Goal: Information Seeking & Learning: Learn about a topic

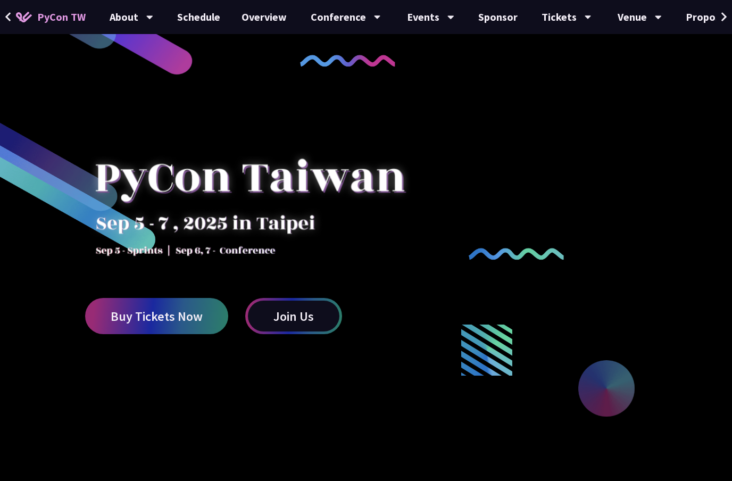
click at [180, 24] on link "Schedule" at bounding box center [199, 17] width 64 height 34
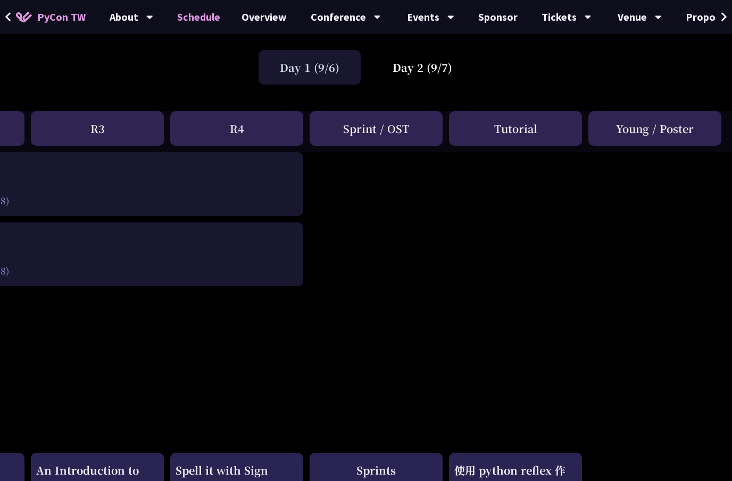
scroll to position [65, 398]
click at [712, 22] on link "Proposal System" at bounding box center [726, 17] width 103 height 34
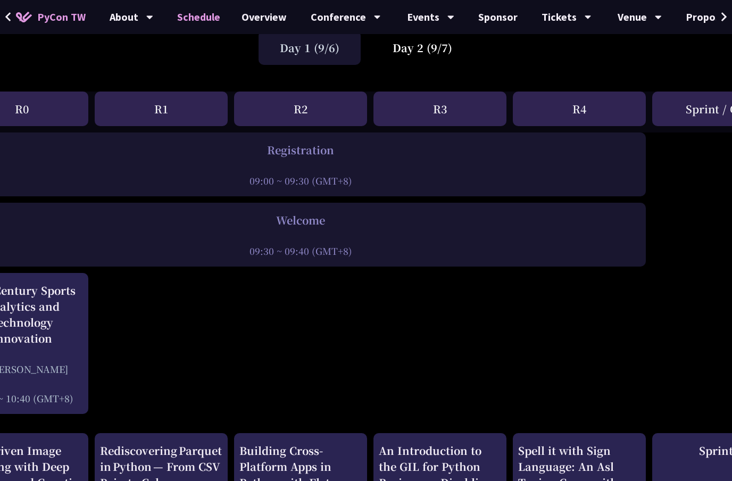
scroll to position [84, 0]
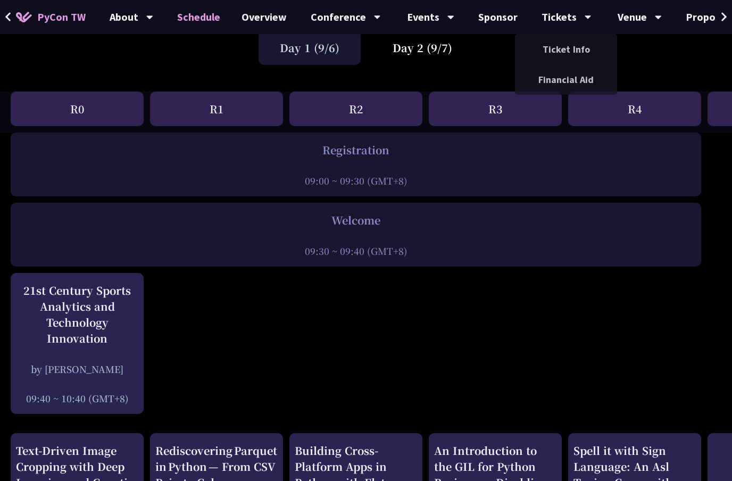
click at [585, 18] on icon at bounding box center [588, 17] width 7 height 11
click at [36, 12] on link "PyCon TW" at bounding box center [50, 17] width 91 height 27
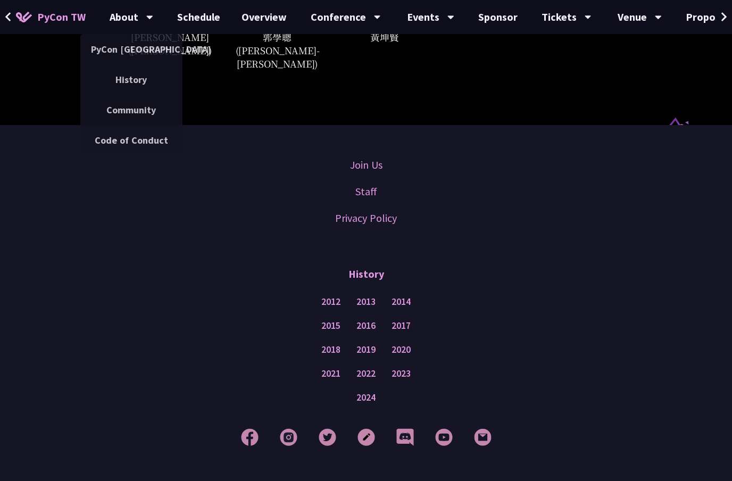
scroll to position [3331, 0]
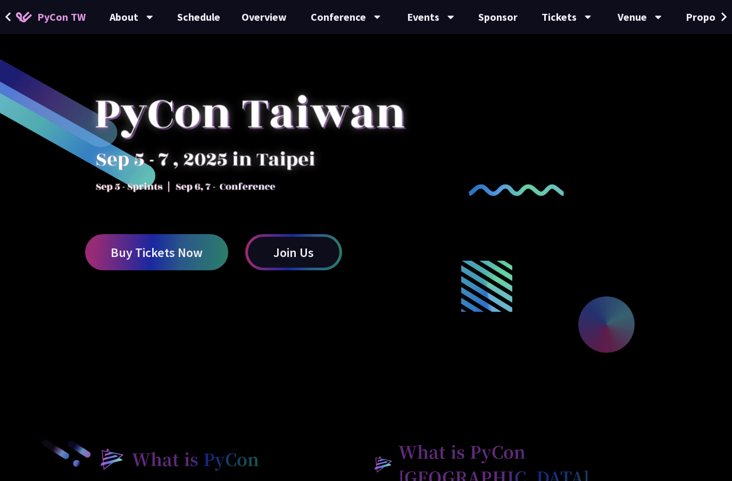
scroll to position [63, 0]
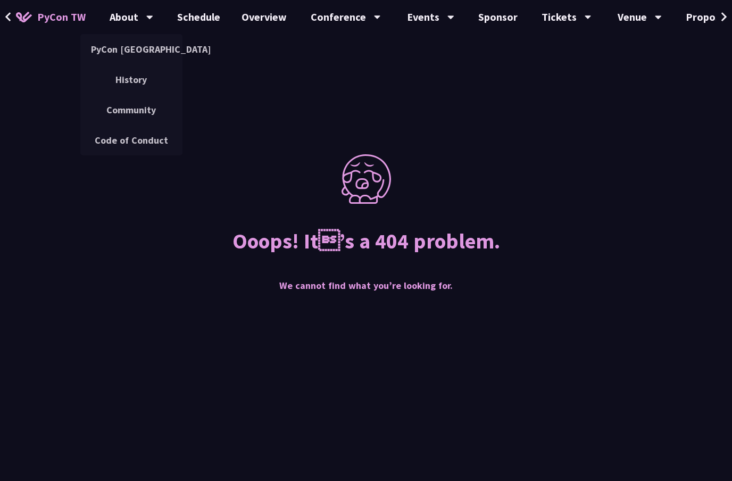
click at [26, 6] on link "PyCon TW" at bounding box center [50, 17] width 91 height 27
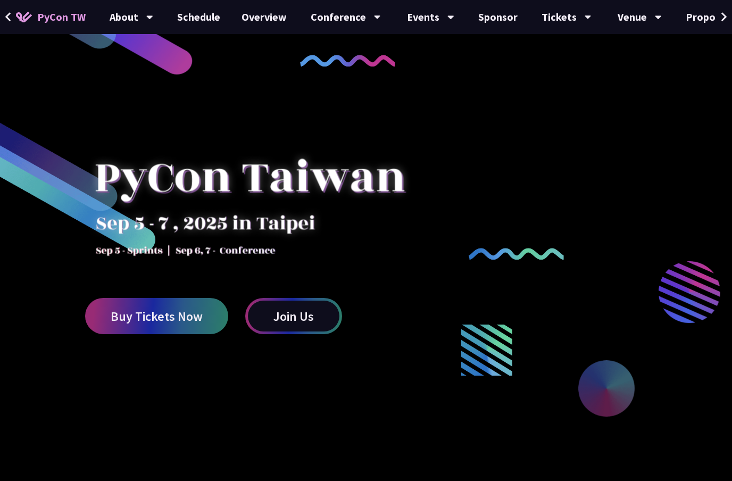
click at [5, 17] on icon at bounding box center [7, 16] width 5 height 9
click at [10, 17] on icon at bounding box center [8, 17] width 7 height 11
click at [9, 12] on icon at bounding box center [8, 17] width 7 height 11
click at [24, 13] on img at bounding box center [24, 17] width 16 height 11
click at [42, 16] on span "PyCon TW" at bounding box center [61, 17] width 48 height 16
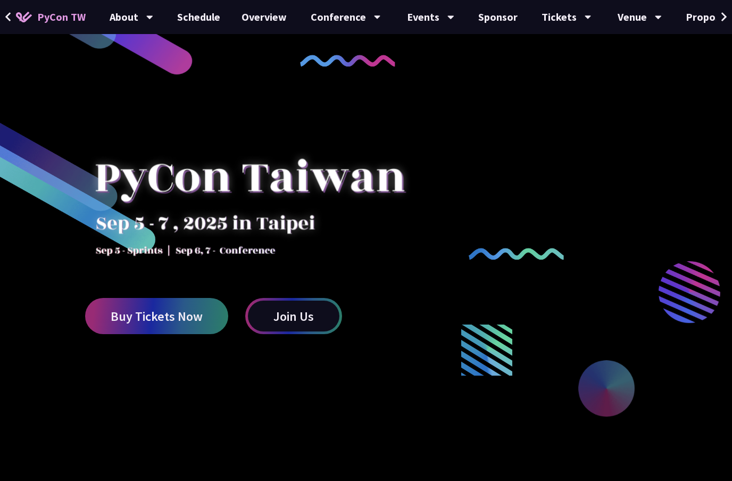
click at [70, 21] on span "PyCon TW" at bounding box center [61, 17] width 48 height 16
click at [708, 16] on link "Proposal System" at bounding box center [726, 17] width 103 height 34
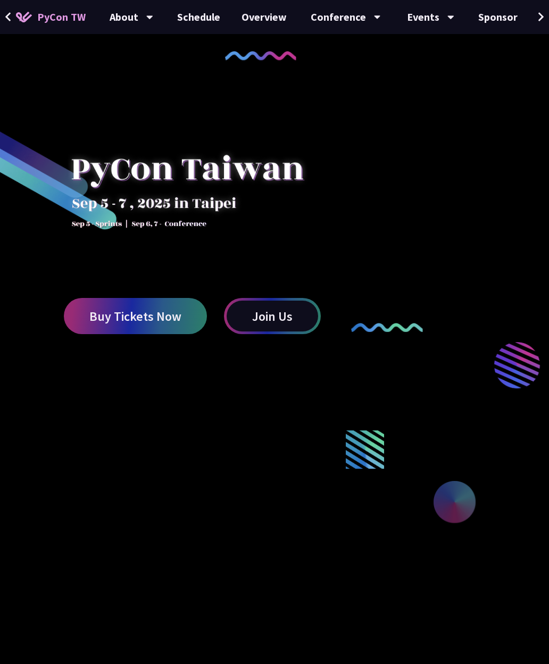
click at [543, 16] on icon at bounding box center [541, 16] width 5 height 9
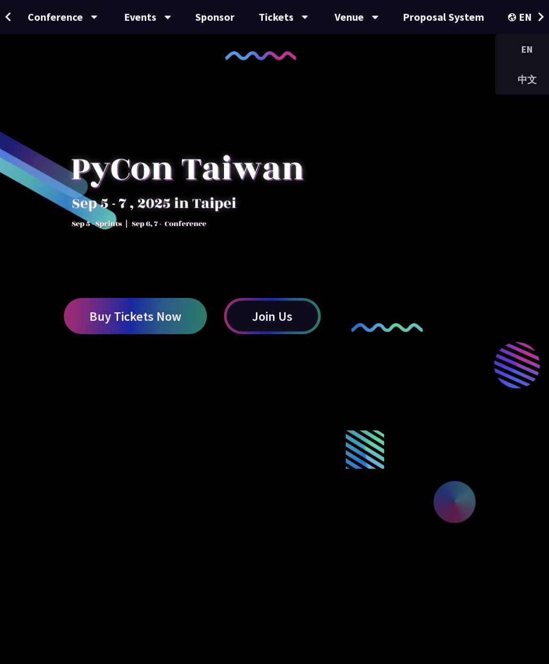
click at [518, 77] on div "中文" at bounding box center [527, 79] width 64 height 25
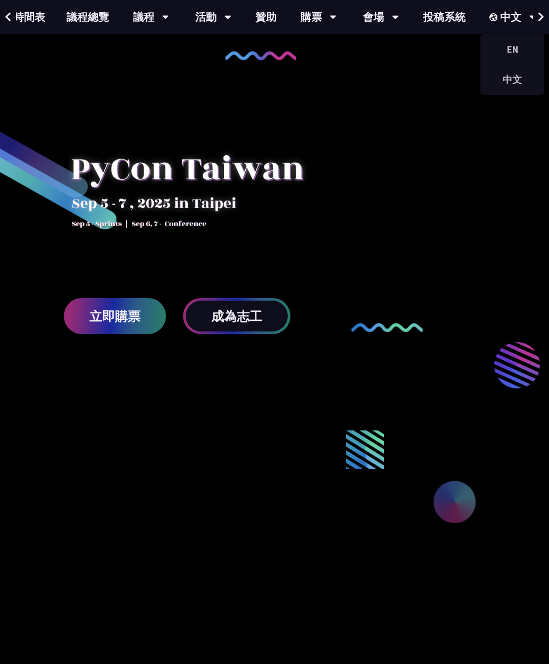
scroll to position [0, 153]
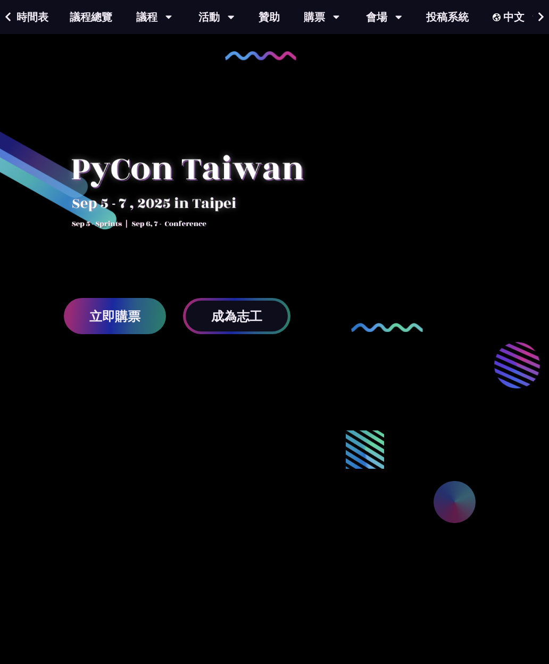
click at [76, 14] on link "議程總覽" at bounding box center [91, 17] width 64 height 34
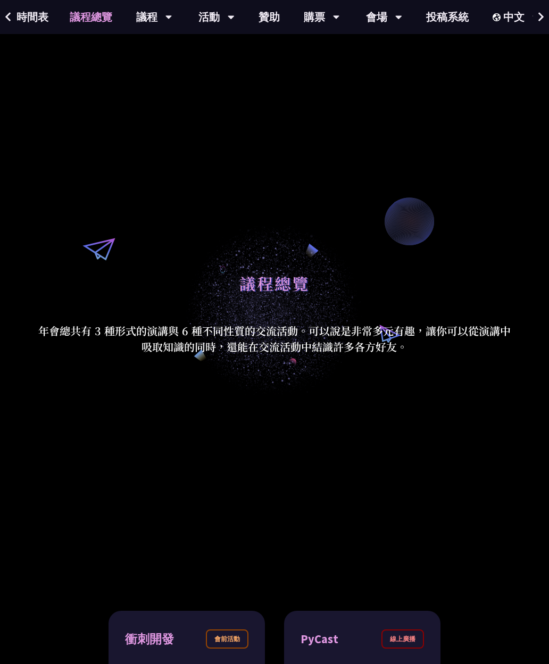
click at [37, 14] on link "時間表" at bounding box center [32, 17] width 53 height 34
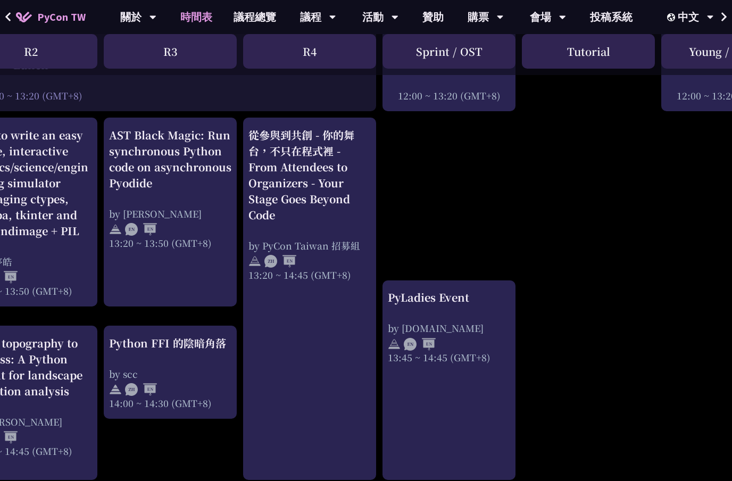
scroll to position [857, 325]
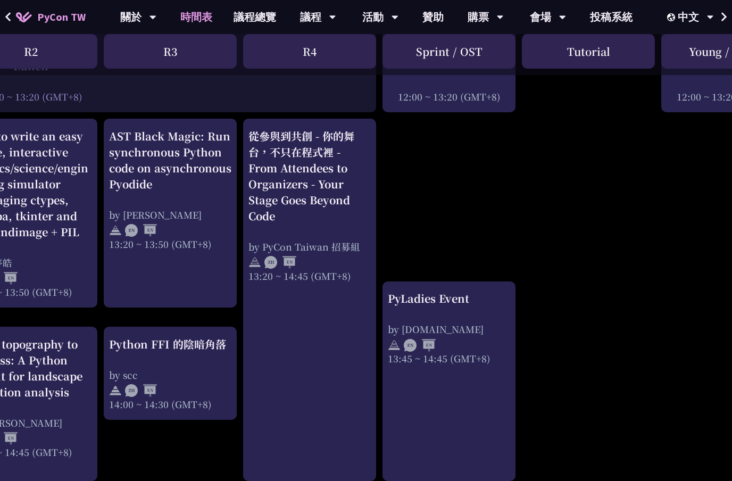
click at [268, 150] on div "從參與到共創 - 你的舞台，不只在程式裡 - From Attendees to Organizers - Your Stage Goes Beyond Co…" at bounding box center [310, 176] width 122 height 96
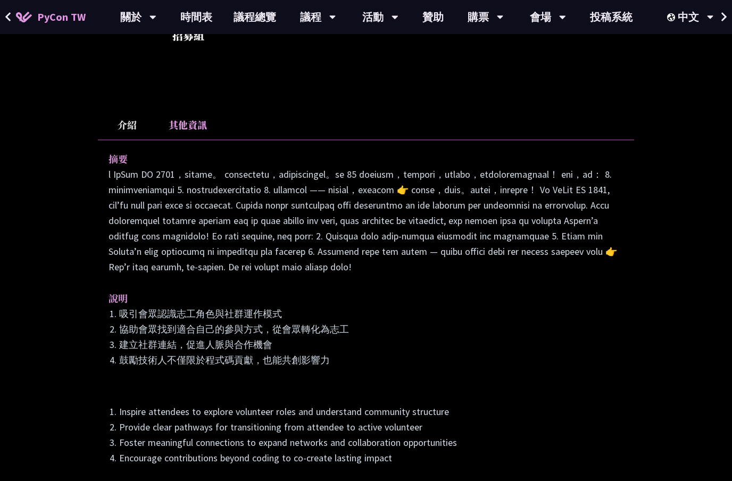
scroll to position [283, 0]
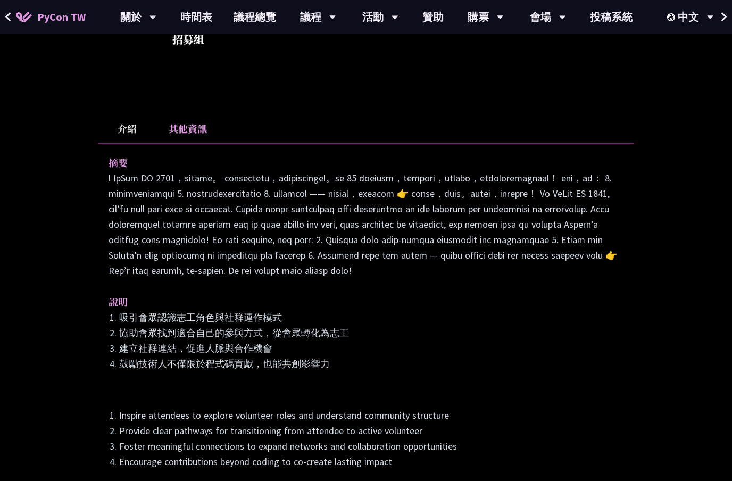
click at [170, 123] on li "其他資訊" at bounding box center [187, 128] width 63 height 29
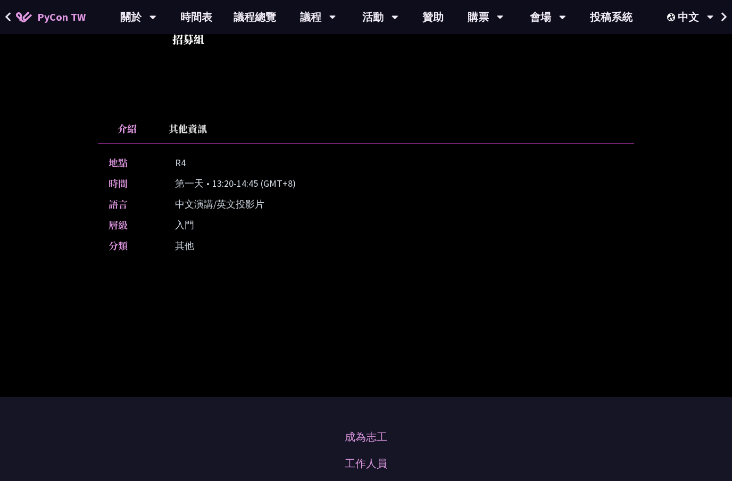
click at [170, 123] on li "其他資訊" at bounding box center [187, 128] width 63 height 29
click at [128, 114] on li "介紹" at bounding box center [127, 128] width 59 height 29
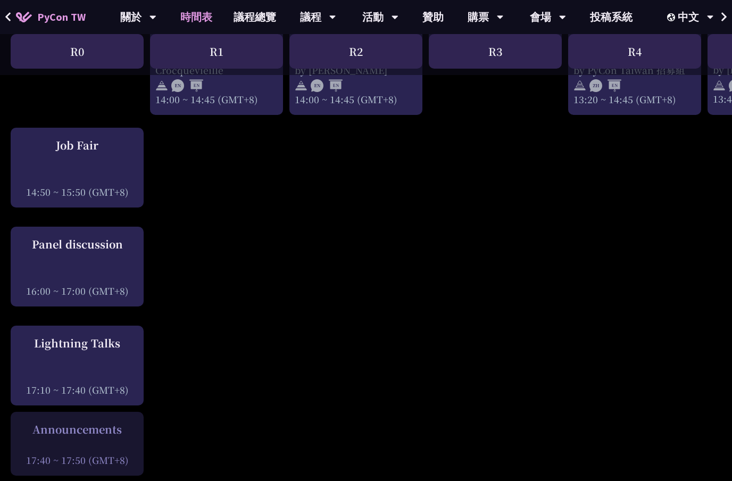
scroll to position [1225, 0]
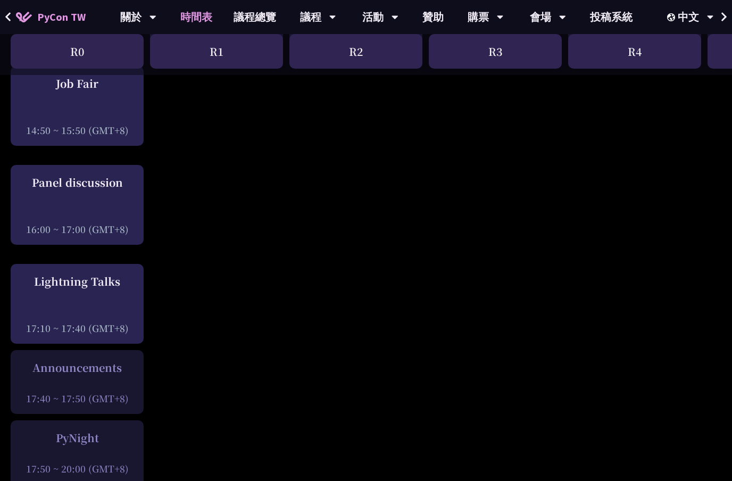
scroll to position [1289, 0]
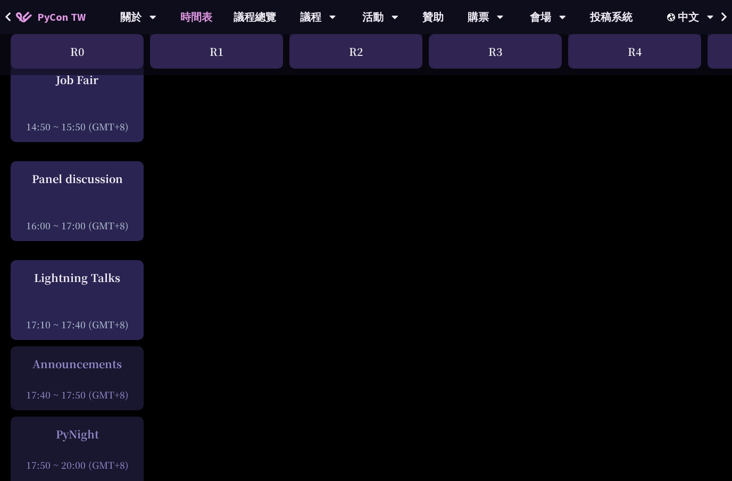
click at [69, 178] on div "Panel discussion" at bounding box center [77, 179] width 122 height 16
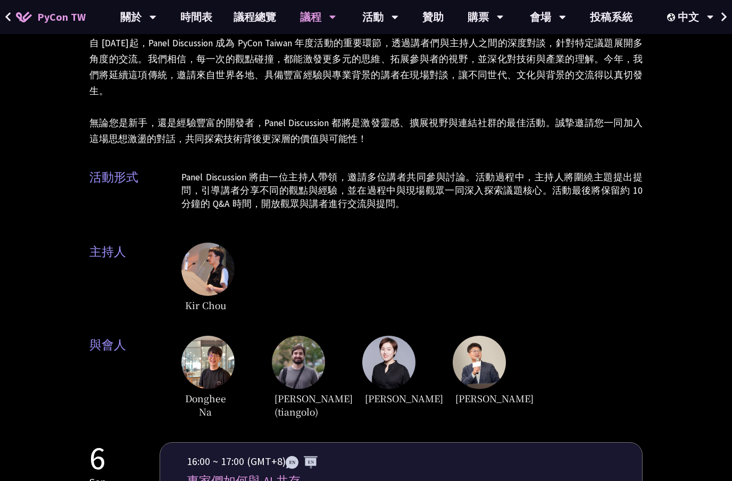
scroll to position [77, 0]
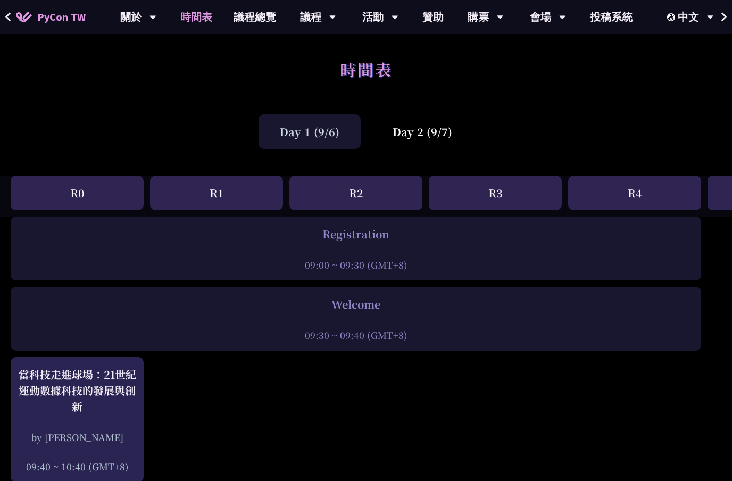
click at [454, 139] on div "Day 2 (9/7)" at bounding box center [422, 131] width 102 height 35
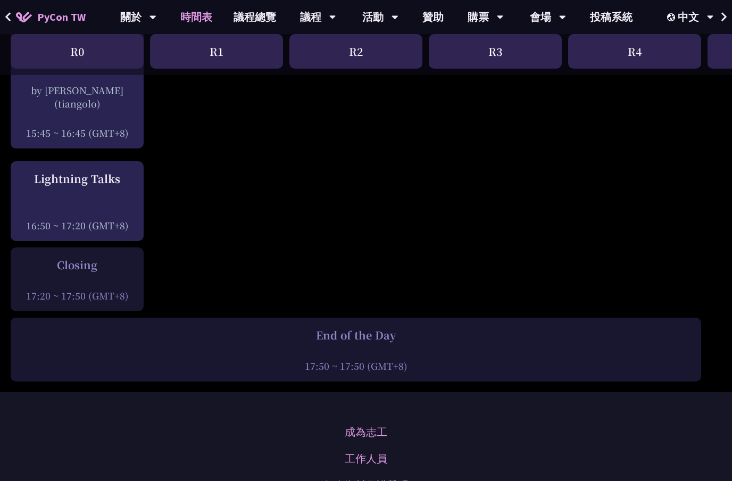
scroll to position [1491, 0]
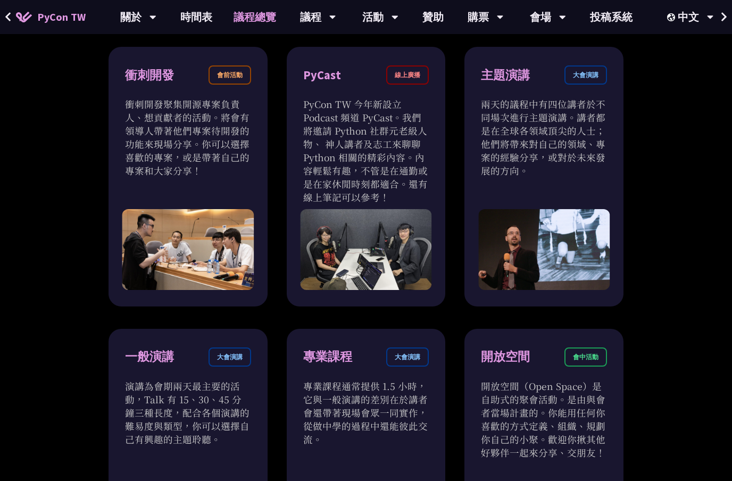
scroll to position [379, 0]
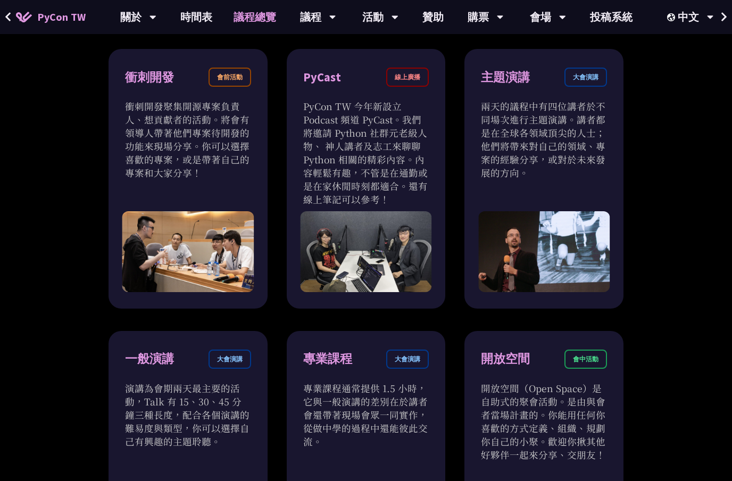
click at [193, 20] on link "時間表" at bounding box center [196, 17] width 53 height 34
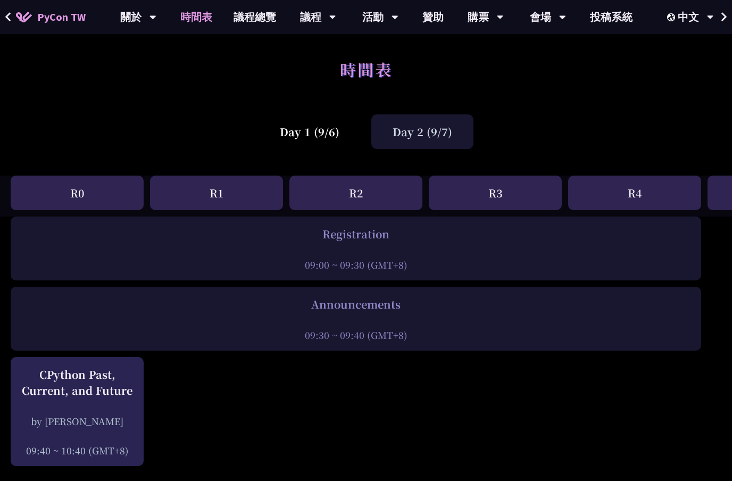
click at [341, 131] on div "Day 1 (9/6)" at bounding box center [310, 131] width 102 height 35
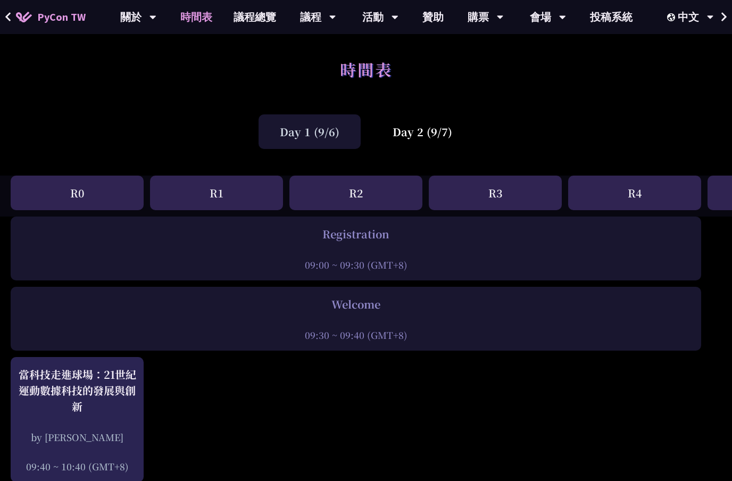
click at [339, 133] on div "Day 1 (9/6)" at bounding box center [310, 131] width 102 height 35
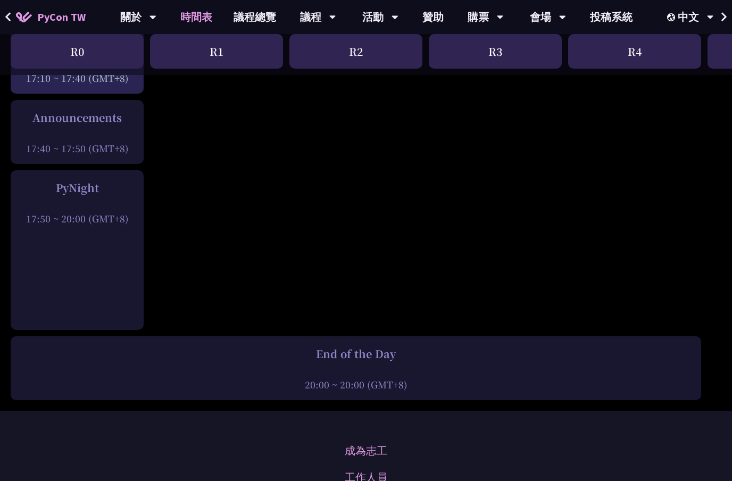
scroll to position [1539, 0]
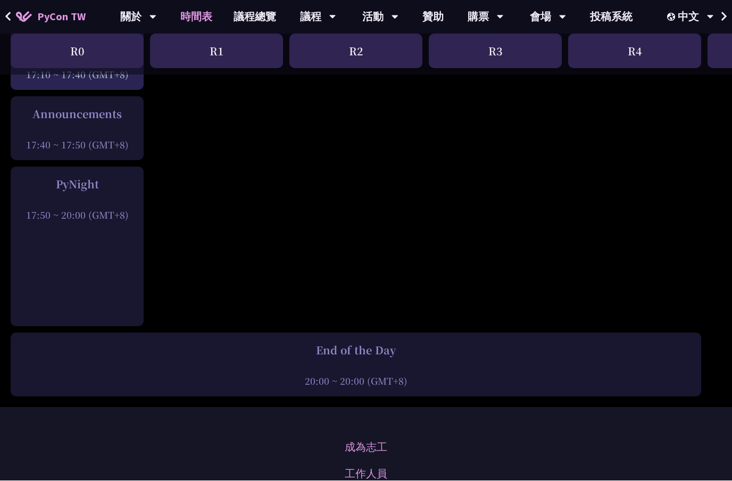
click at [73, 184] on div "PyNight" at bounding box center [77, 185] width 122 height 16
click at [84, 216] on div "17:50 ~ 20:00 (GMT+8)" at bounding box center [77, 215] width 122 height 13
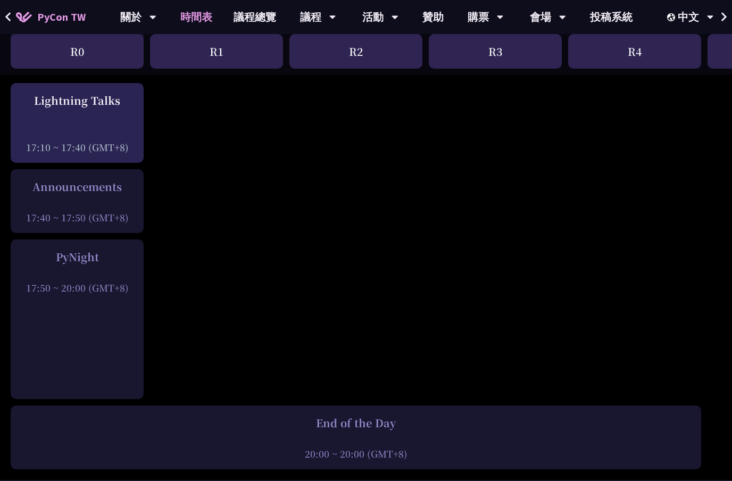
scroll to position [1469, 0]
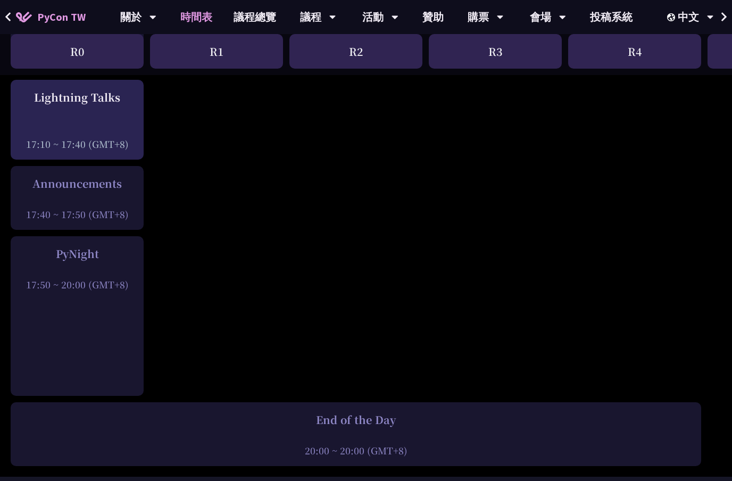
click at [43, 184] on div "Announcements" at bounding box center [77, 184] width 122 height 16
click at [62, 130] on div at bounding box center [77, 129] width 122 height 16
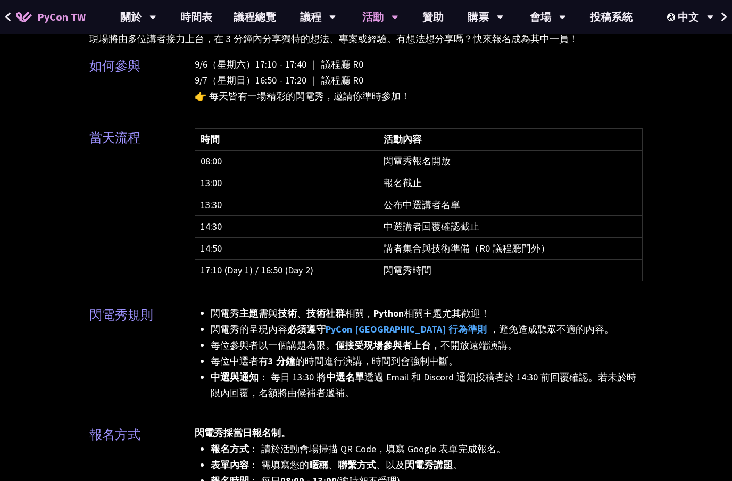
scroll to position [95, 0]
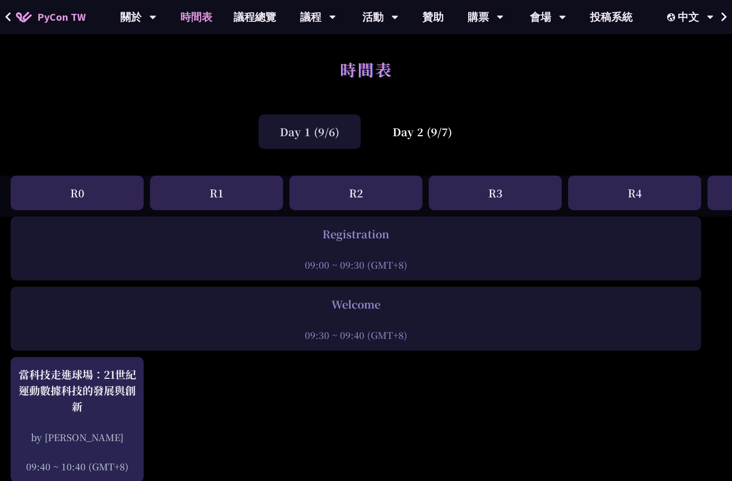
click at [460, 145] on div "Day 2 (9/7)" at bounding box center [422, 131] width 102 height 35
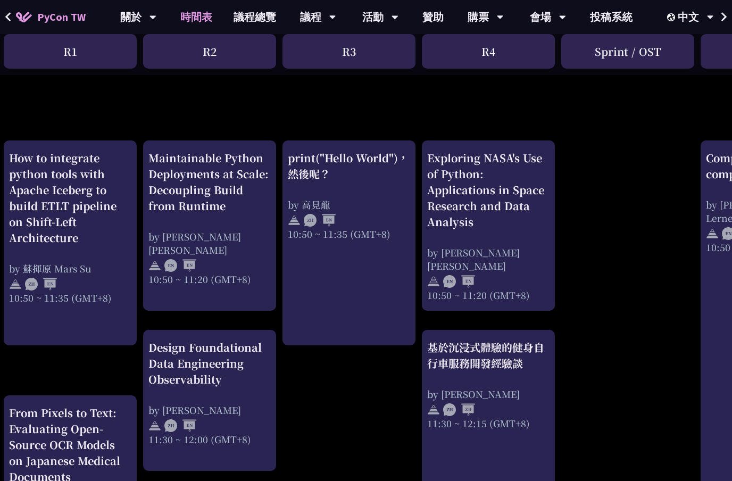
scroll to position [346, 146]
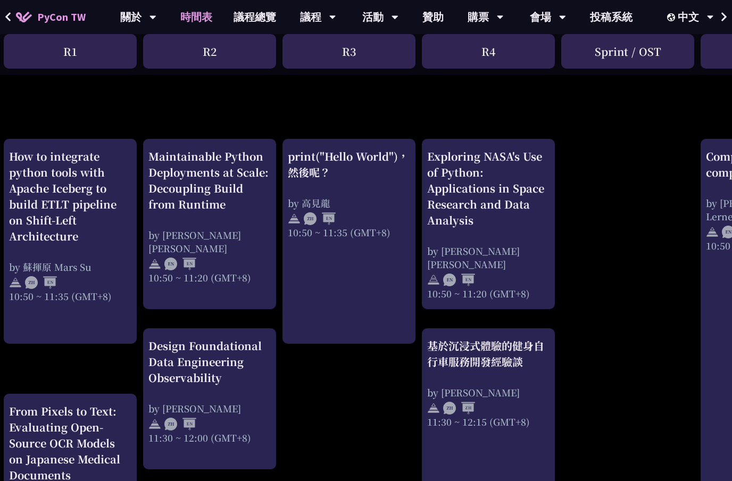
click at [164, 177] on div "Maintainable Python Deployments at Scale: Decoupling Build from Runtime" at bounding box center [209, 180] width 122 height 64
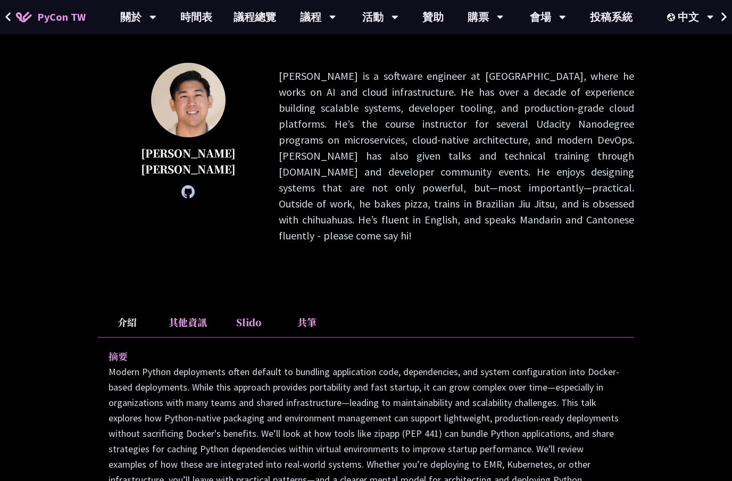
scroll to position [134, 0]
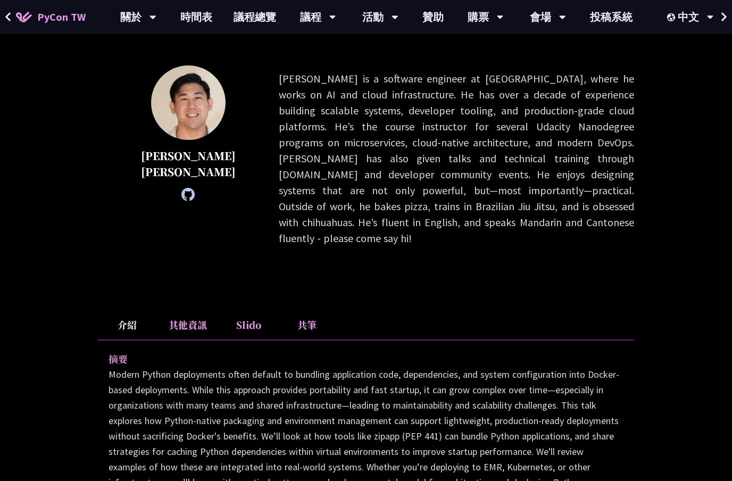
click at [9, 23] on span at bounding box center [8, 17] width 7 height 16
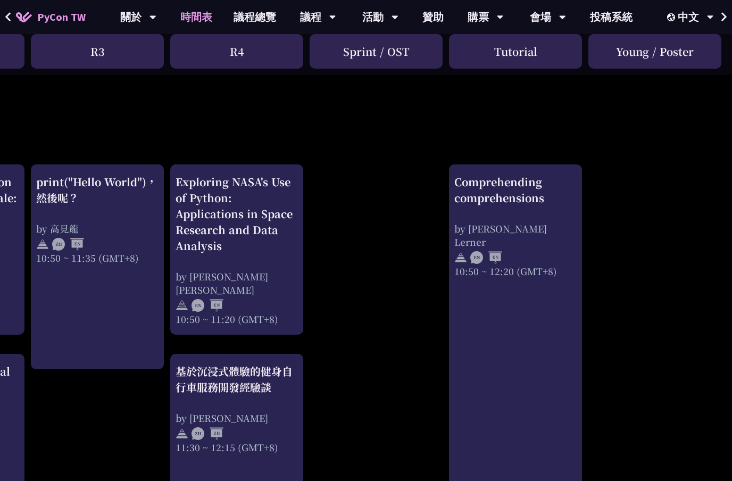
scroll to position [319, 398]
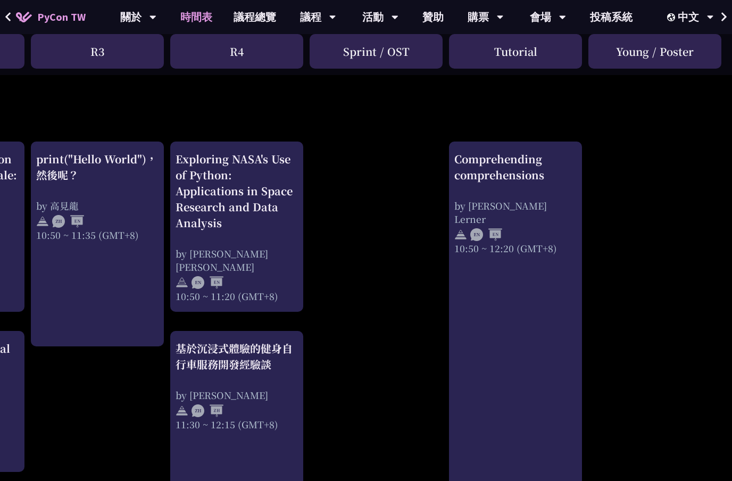
click at [557, 151] on div "Comprehending comprehensions" at bounding box center [515, 167] width 122 height 32
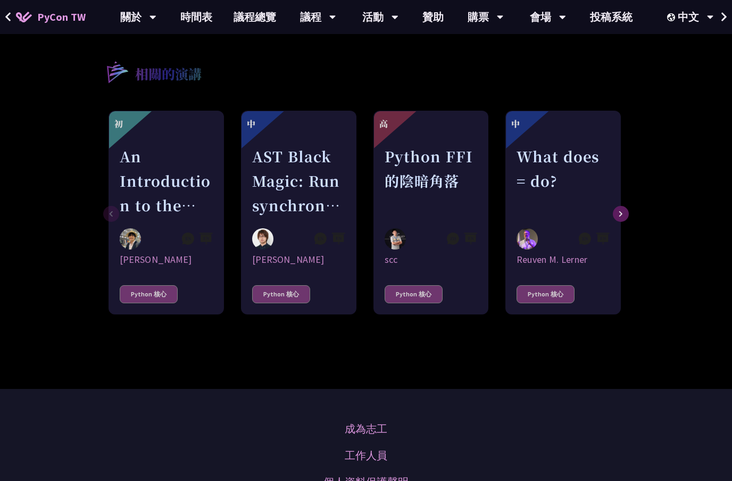
scroll to position [530, 0]
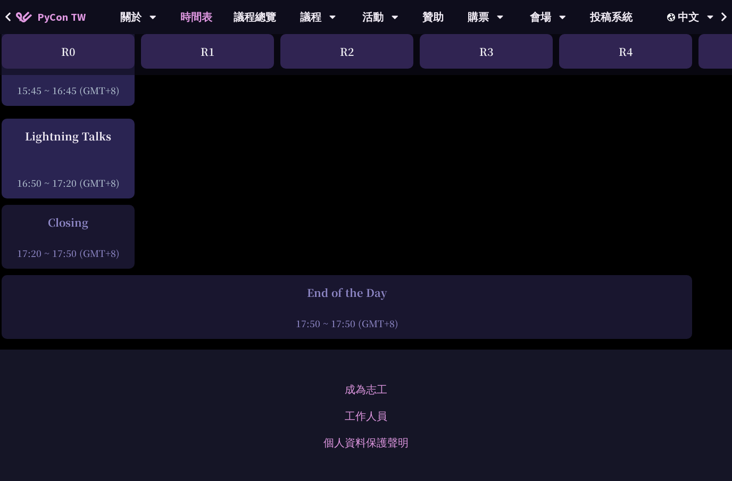
scroll to position [1532, 7]
click at [40, 231] on div at bounding box center [70, 239] width 122 height 16
click at [40, 216] on div "Closing" at bounding box center [70, 223] width 122 height 16
click at [39, 231] on div at bounding box center [70, 239] width 122 height 16
click at [47, 285] on div "End of the Day" at bounding box center [349, 293] width 680 height 16
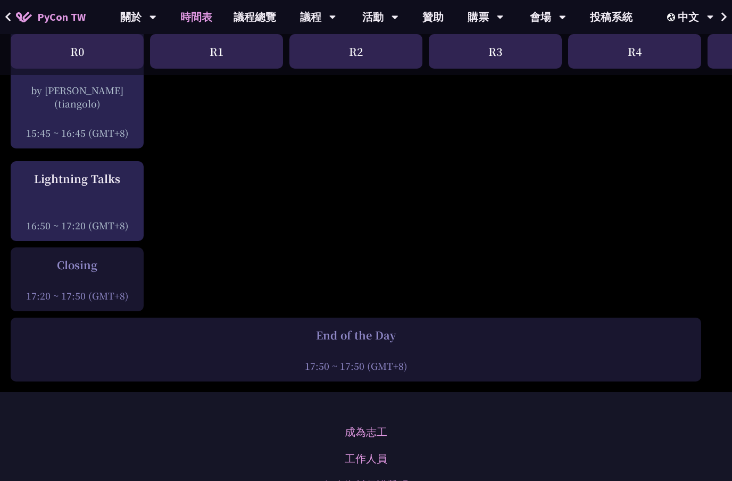
scroll to position [1492, 0]
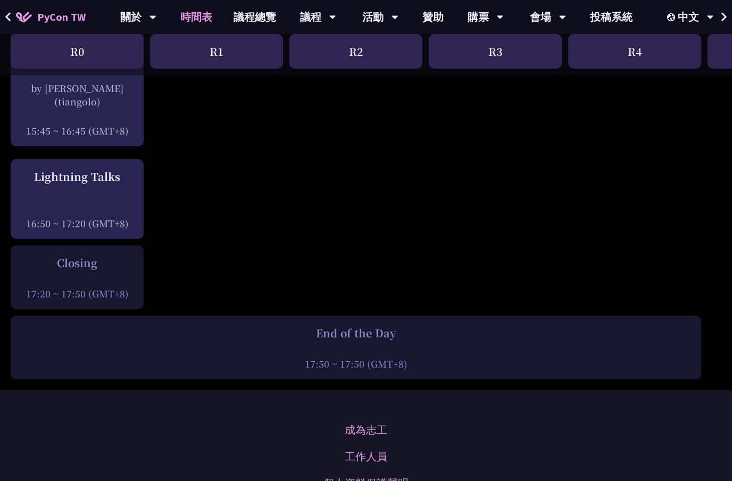
click at [36, 185] on div "Lightning Talks 16:50 ~ 17:20 (GMT+8)" at bounding box center [77, 199] width 122 height 61
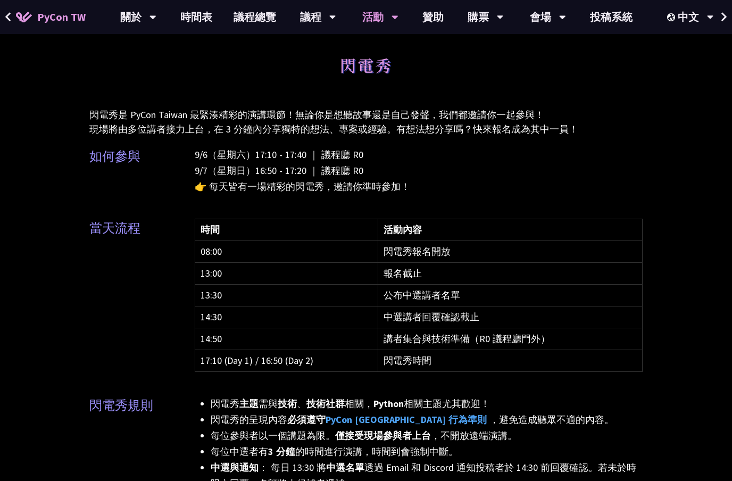
scroll to position [6, 0]
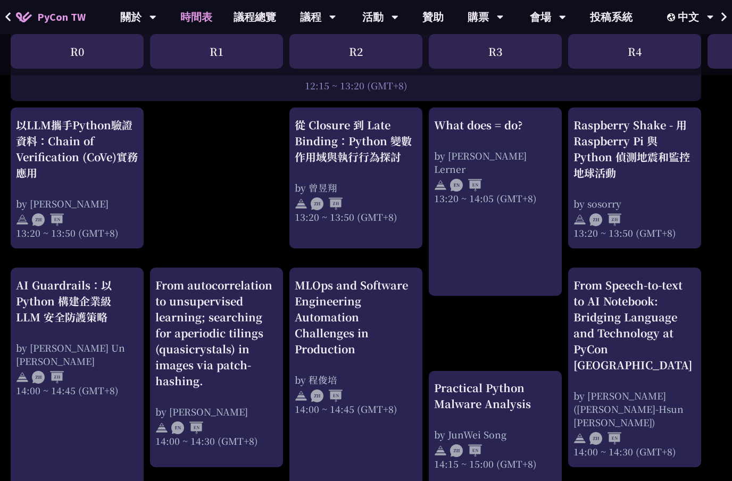
scroll to position [901, 0]
click at [30, 149] on div "以LLM攜手Python驗證資料：Chain of Verification (CoVe)實務應用" at bounding box center [77, 150] width 122 height 64
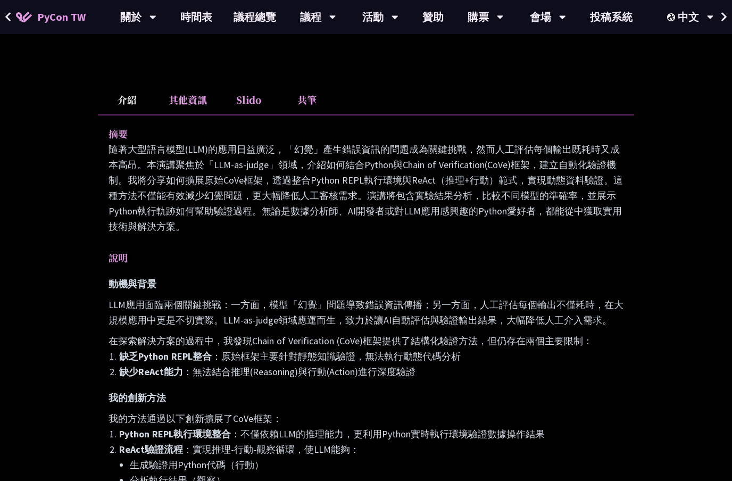
scroll to position [279, 0]
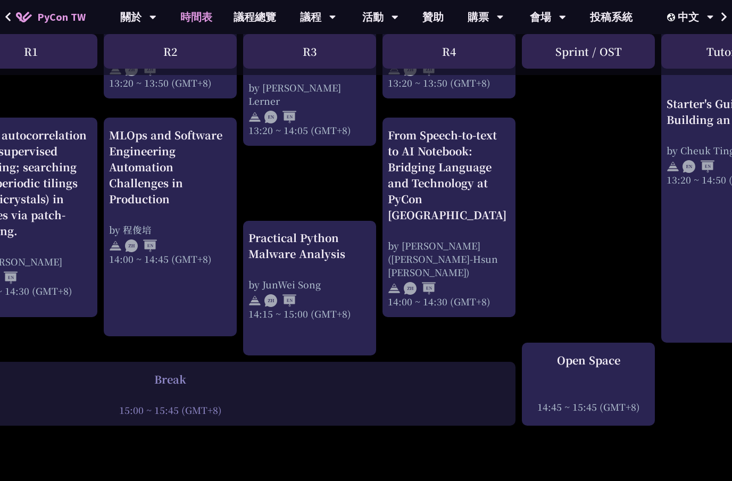
scroll to position [1052, 195]
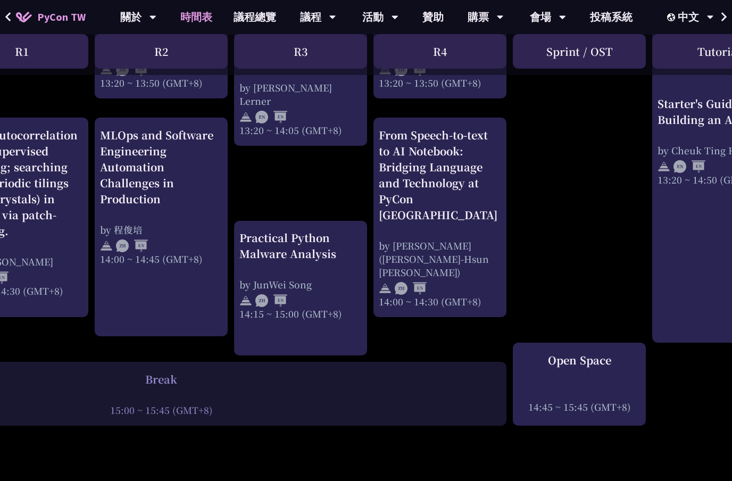
click at [69, 56] on div "R1" at bounding box center [21, 51] width 133 height 35
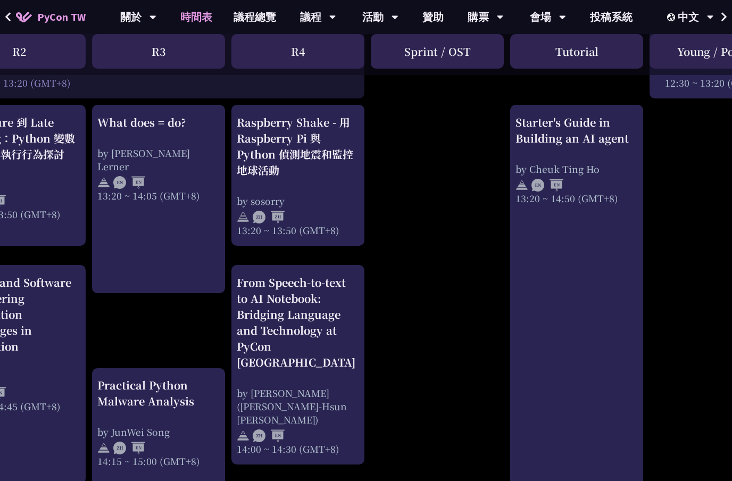
scroll to position [904, 351]
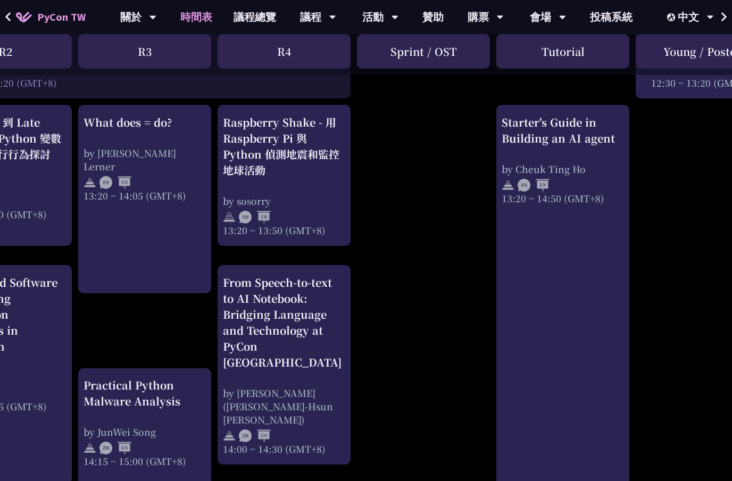
click at [119, 125] on div "What does = do?" at bounding box center [145, 122] width 122 height 16
click at [122, 134] on div "What does = do? by [PERSON_NAME] Lerner 13:20 ~ 14:05 (GMT+8)" at bounding box center [145, 158] width 122 height 88
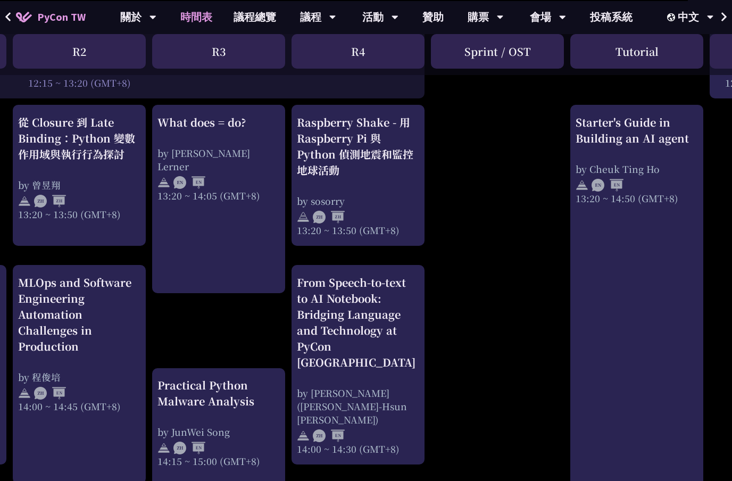
scroll to position [904, 294]
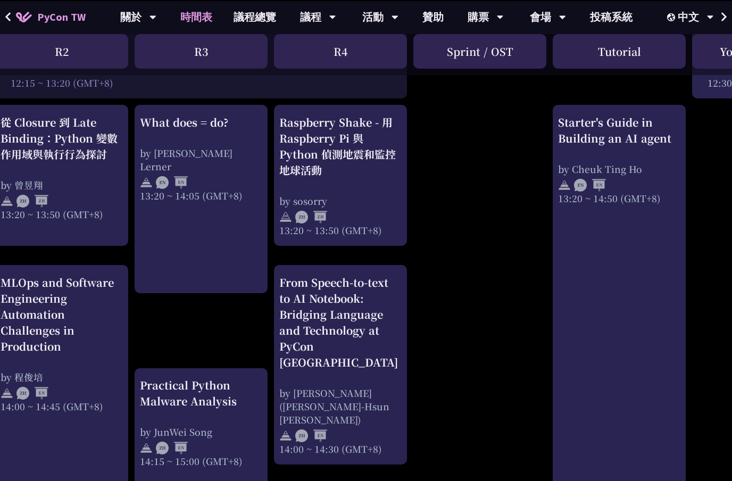
click at [161, 125] on div "What does = do?" at bounding box center [201, 122] width 122 height 16
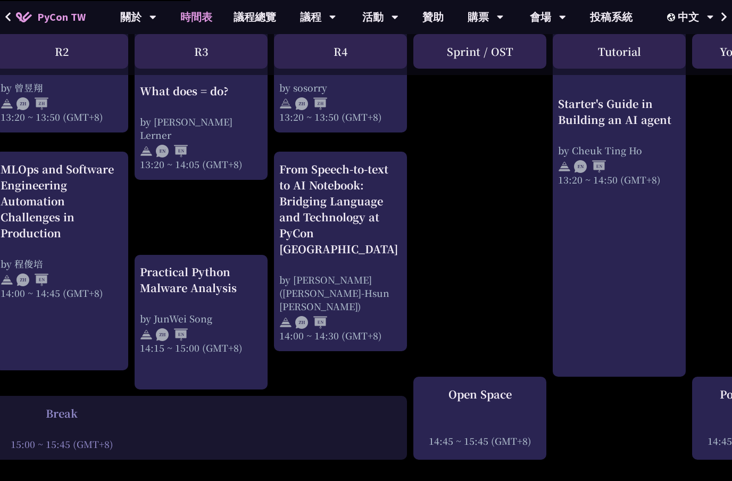
scroll to position [1017, 294]
click at [155, 142] on div at bounding box center [201, 150] width 122 height 16
click at [152, 117] on div "What does = do? by [PERSON_NAME] Lerner 13:20 ~ 14:05 (GMT+8)" at bounding box center [201, 127] width 122 height 88
click at [153, 98] on div "What does = do?" at bounding box center [201, 91] width 122 height 16
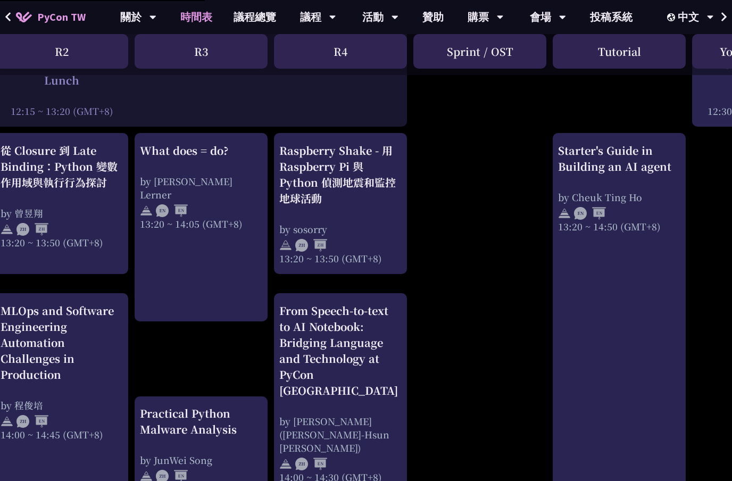
scroll to position [889, 294]
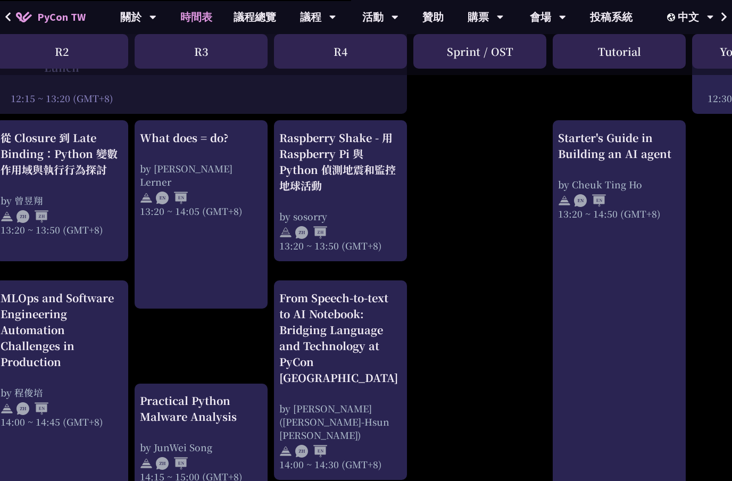
click at [624, 161] on div "Starter's Guide in Building an AI agent" at bounding box center [619, 146] width 122 height 32
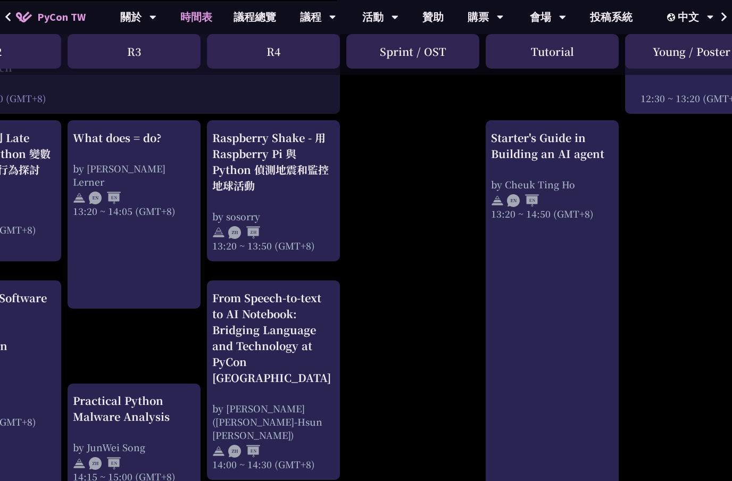
scroll to position [889, 389]
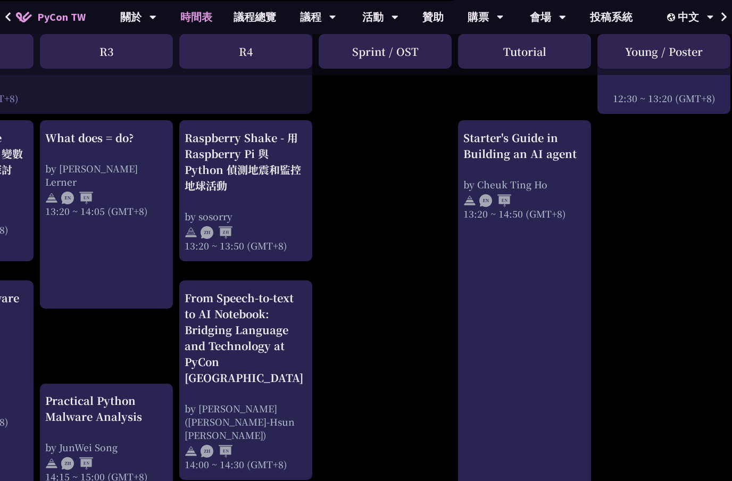
click at [544, 162] on div "Starter's Guide in Building an AI agent" at bounding box center [525, 146] width 122 height 32
click at [554, 154] on div "Starter's Guide in Building an AI agent" at bounding box center [525, 146] width 122 height 32
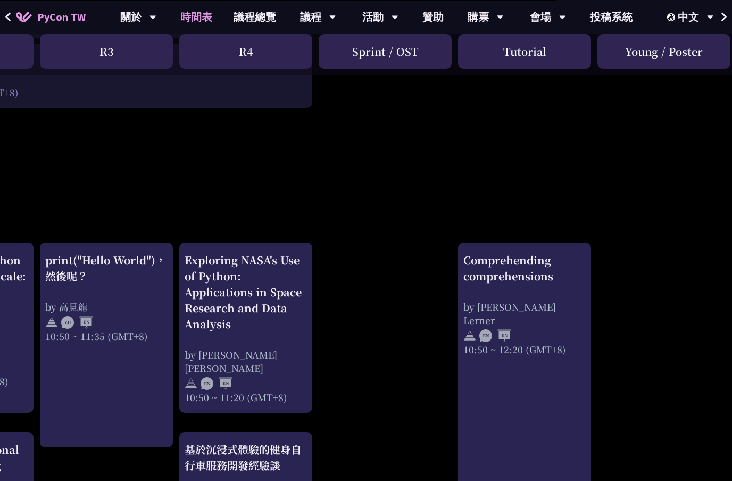
scroll to position [237, 389]
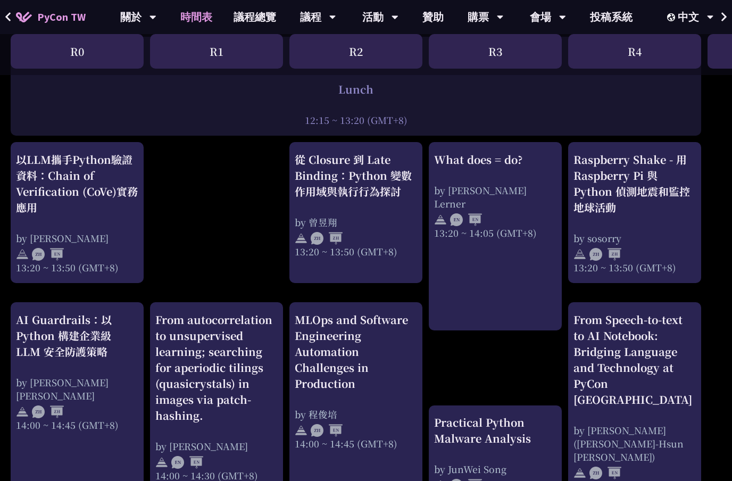
scroll to position [869, 0]
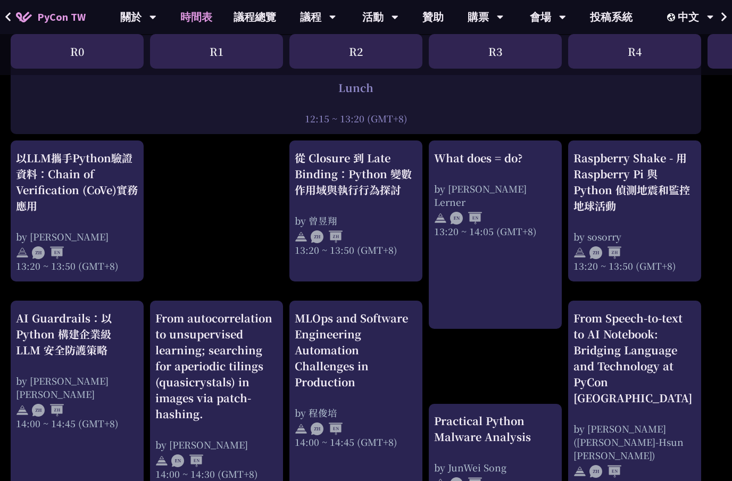
click at [501, 168] on div "What does = do? by [PERSON_NAME] Lerner 13:20 ~ 14:05 (GMT+8)" at bounding box center [495, 194] width 122 height 88
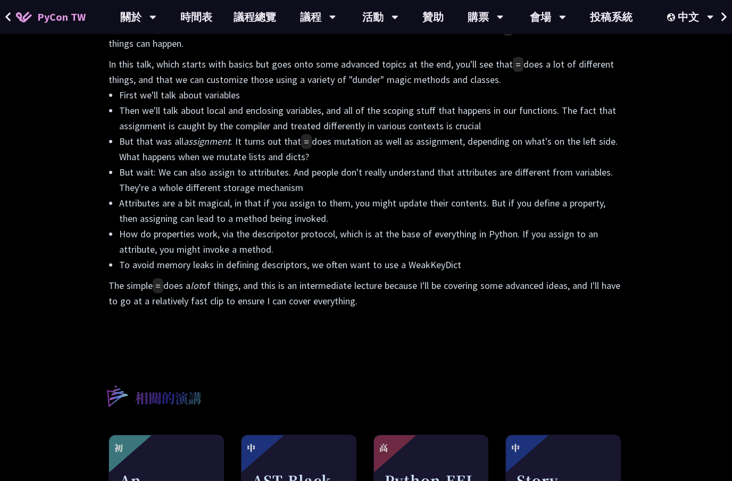
scroll to position [524, 0]
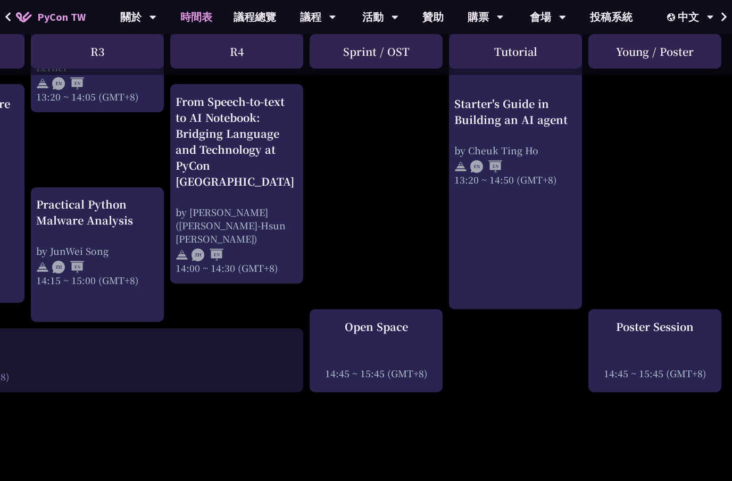
scroll to position [1085, 398]
click at [542, 126] on div "Starter's Guide in Building an AI agent" at bounding box center [515, 112] width 122 height 32
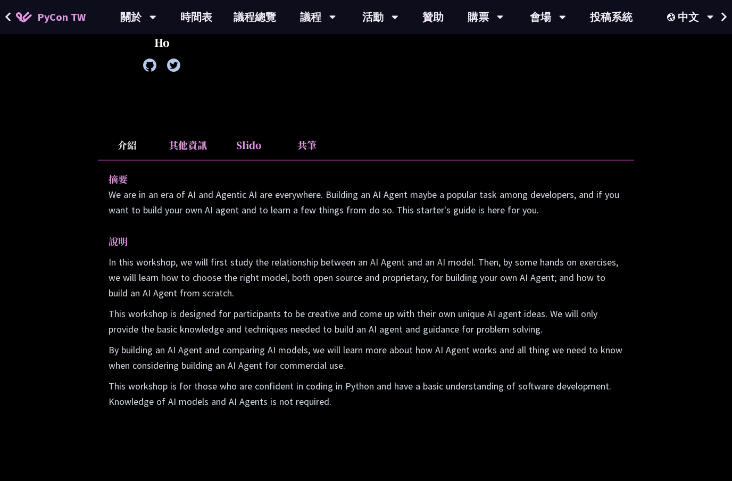
scroll to position [246, 0]
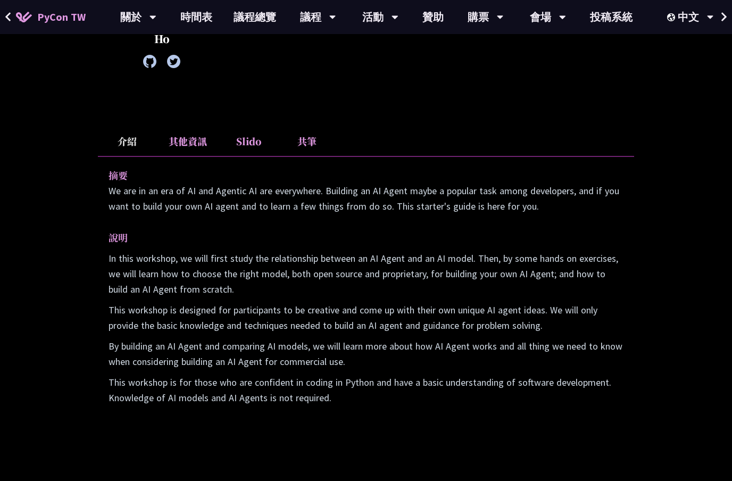
click at [171, 145] on li "其他資訊" at bounding box center [187, 141] width 63 height 29
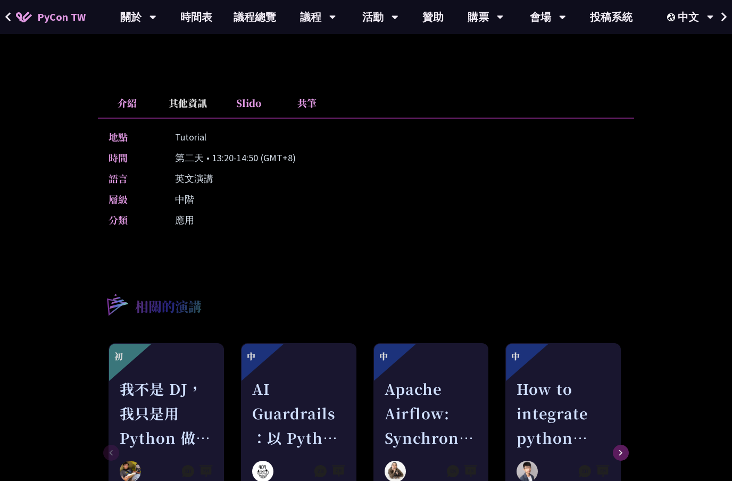
scroll to position [277, 0]
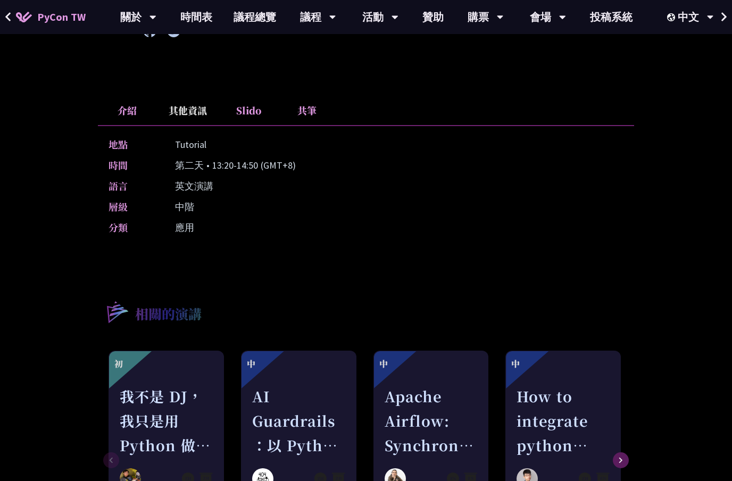
click at [235, 106] on li "Slido" at bounding box center [248, 110] width 59 height 29
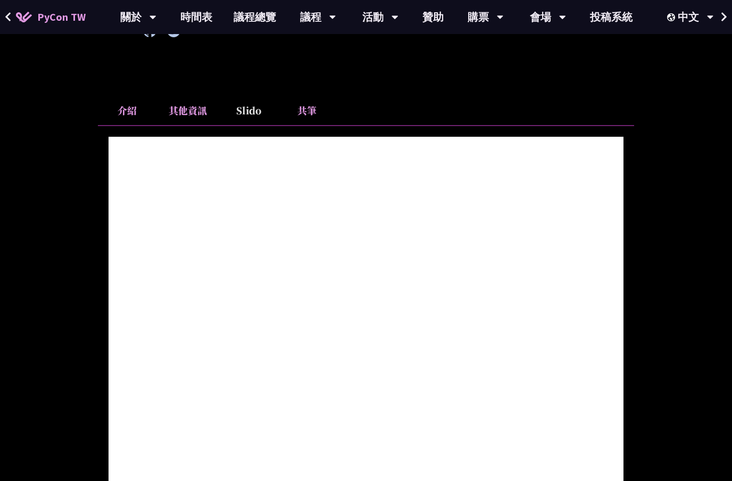
click at [124, 105] on li "介紹" at bounding box center [127, 110] width 59 height 29
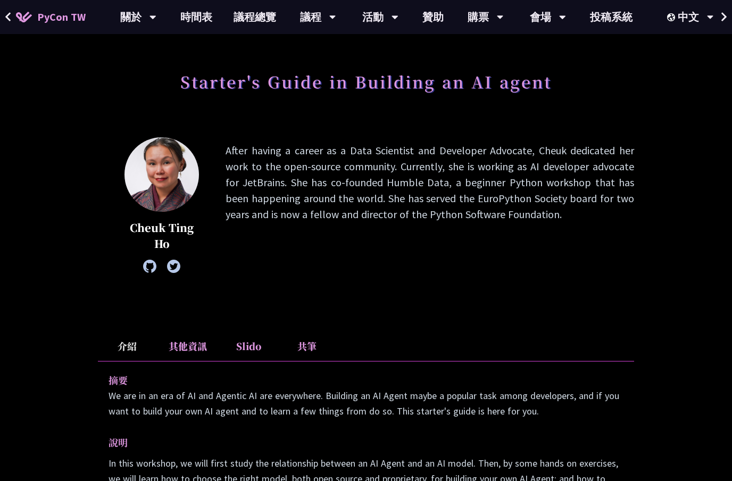
scroll to position [0, 0]
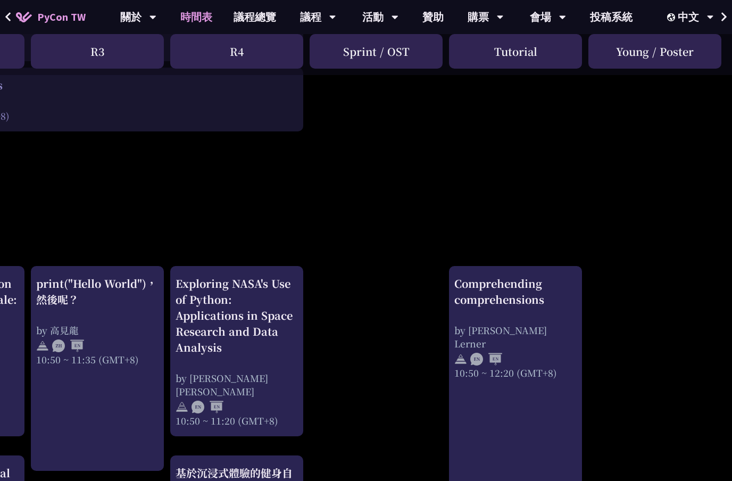
scroll to position [0, 398]
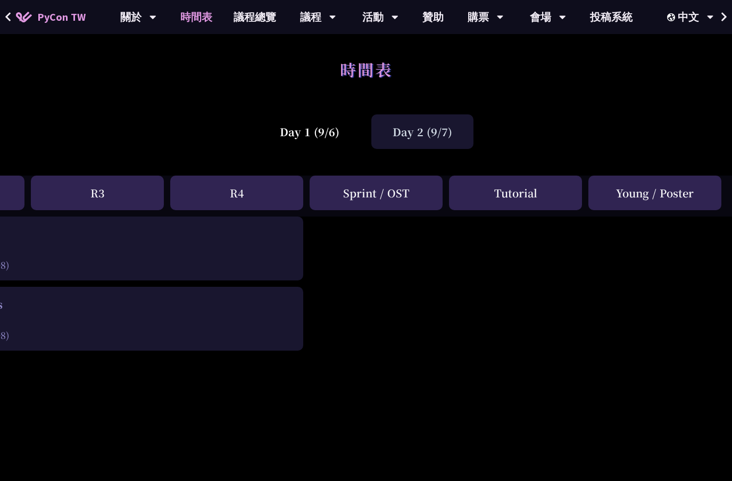
click at [518, 191] on div "Tutorial" at bounding box center [515, 193] width 133 height 35
click at [518, 190] on div "Tutorial" at bounding box center [515, 193] width 133 height 35
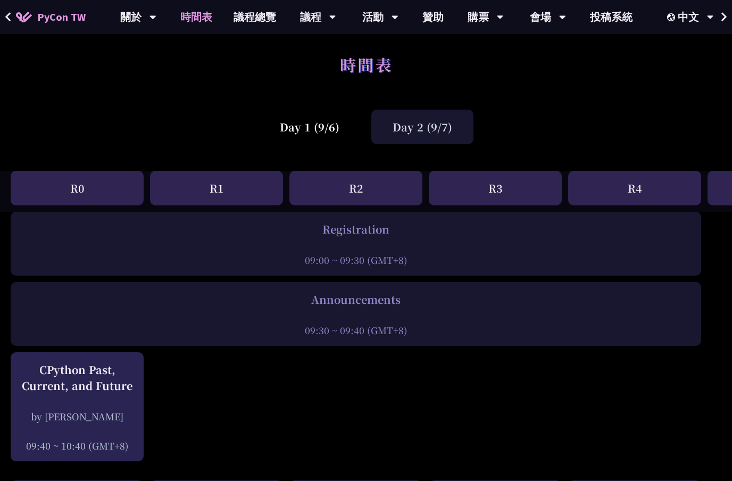
scroll to position [0, 0]
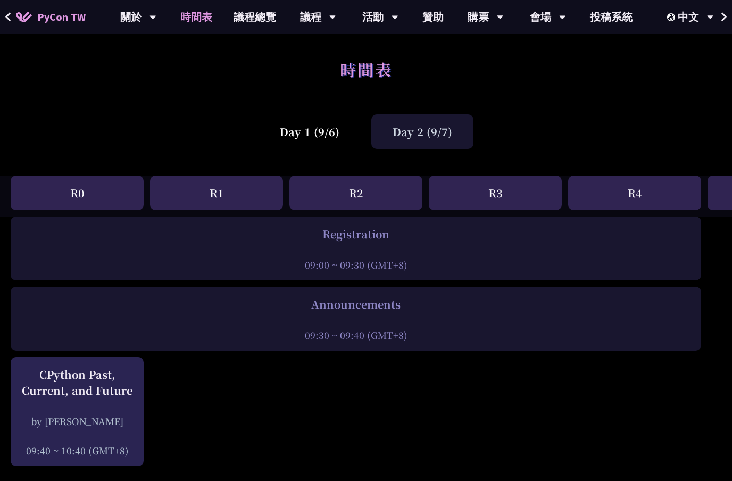
click at [292, 139] on div "Day 1 (9/6)" at bounding box center [310, 131] width 102 height 35
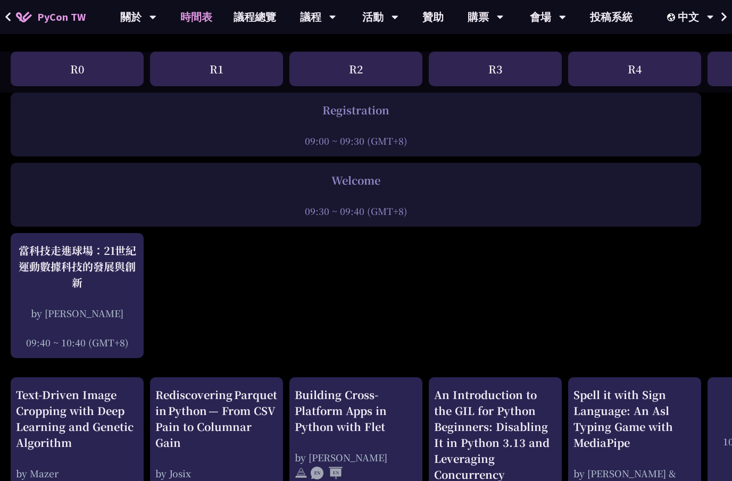
scroll to position [205, 0]
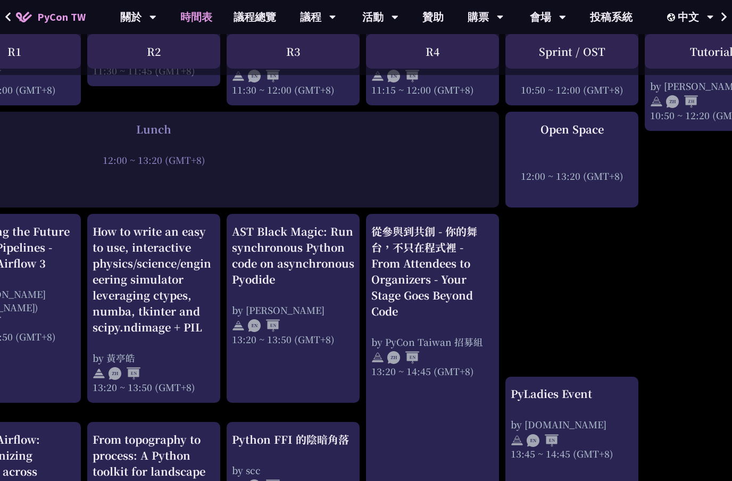
click at [601, 152] on div "Open Space 12:00 ~ 13:20 (GMT+8)" at bounding box center [572, 151] width 122 height 61
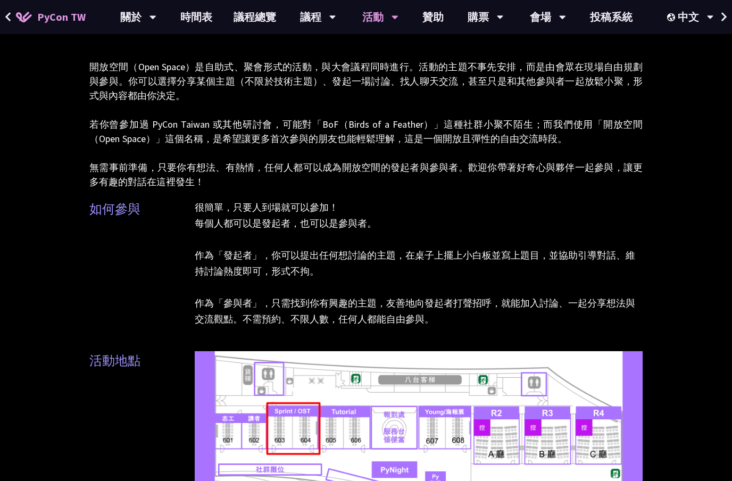
scroll to position [117, 0]
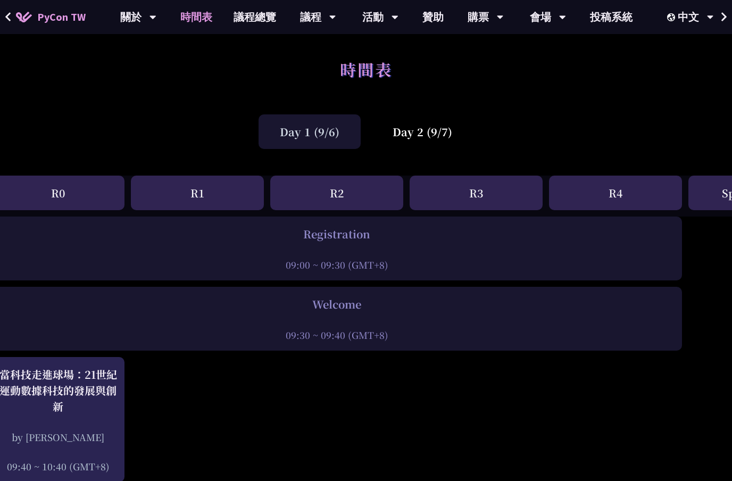
scroll to position [0, 18]
click at [250, 8] on link "議程總覽" at bounding box center [255, 17] width 64 height 34
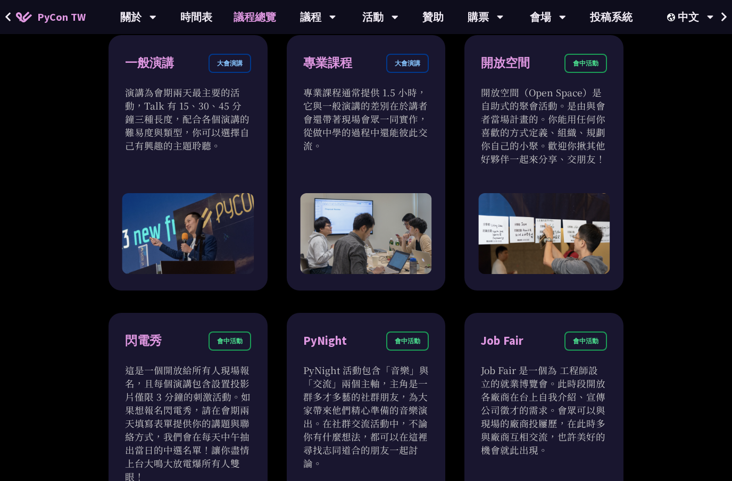
scroll to position [683, 0]
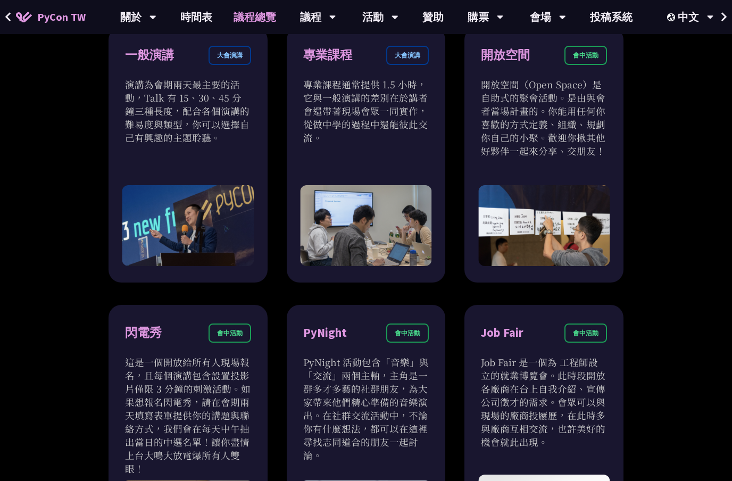
click at [344, 64] on div "專業課程" at bounding box center [327, 55] width 49 height 19
click at [336, 64] on div "專業課程" at bounding box center [327, 55] width 49 height 19
click at [375, 144] on p "專業課程通常提供 1.5 小時，它與一般演講的差別在於講者會還帶著現場會眾一同實作，從做中學的過程中還能彼此交流。" at bounding box center [366, 111] width 126 height 67
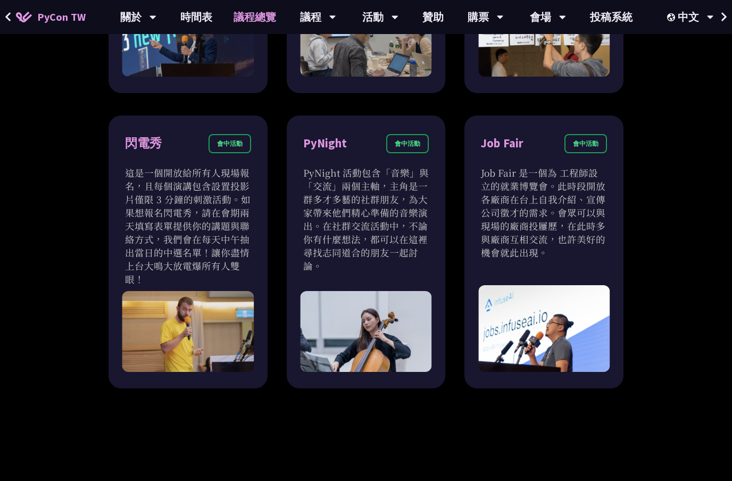
scroll to position [900, 0]
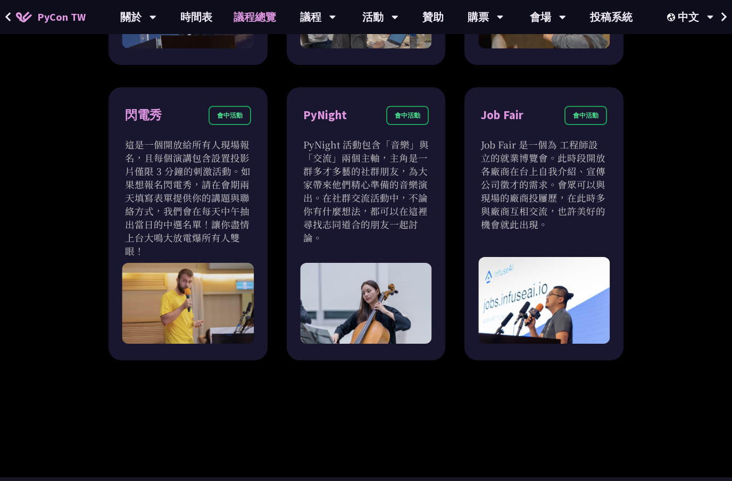
click at [623, 201] on div "Job Fair 會中活動 Job Fair 是一個為 工程師設立的就業博覽會。此時段開放各廠商在台上自我介紹、宣傳公司徵才的需求。會眾可以與現場的廠商投屨歷…" at bounding box center [544, 223] width 159 height 273
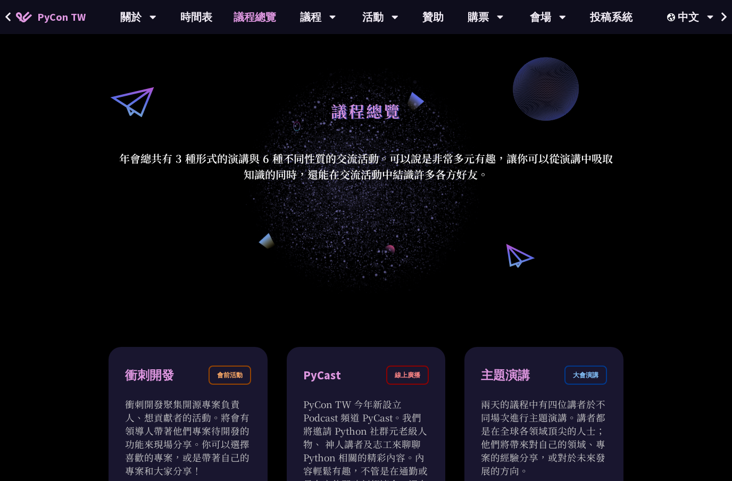
scroll to position [63, 0]
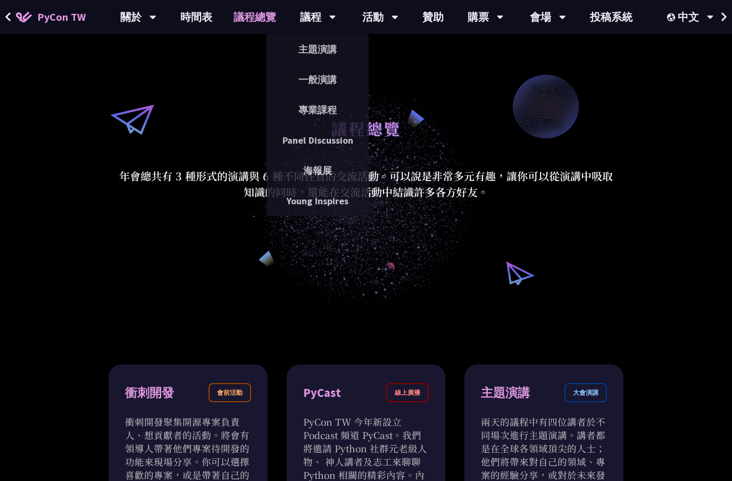
click at [337, 111] on link "專業課程" at bounding box center [318, 109] width 102 height 25
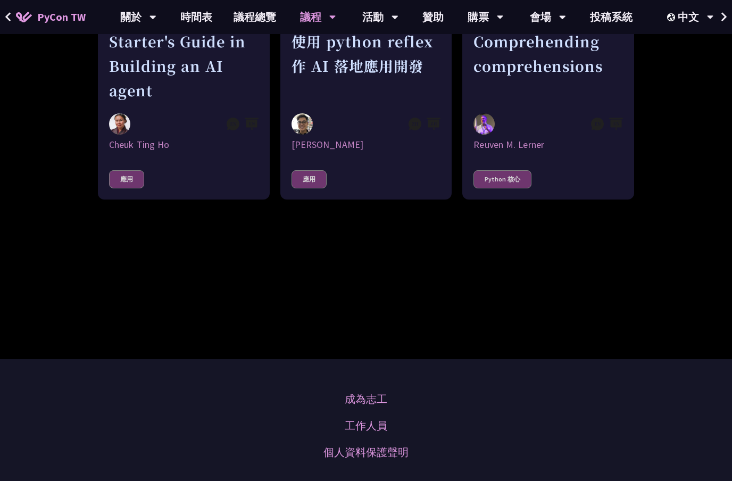
scroll to position [475, 0]
click at [126, 188] on div "應用" at bounding box center [126, 179] width 35 height 18
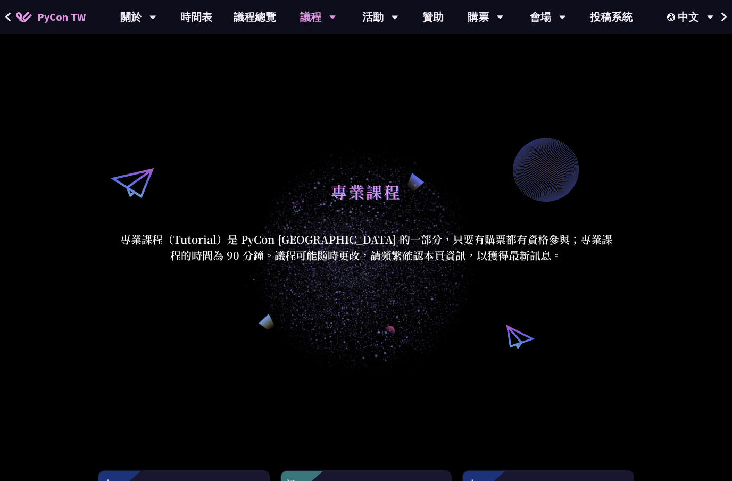
click at [179, 17] on link "時間表" at bounding box center [196, 17] width 53 height 34
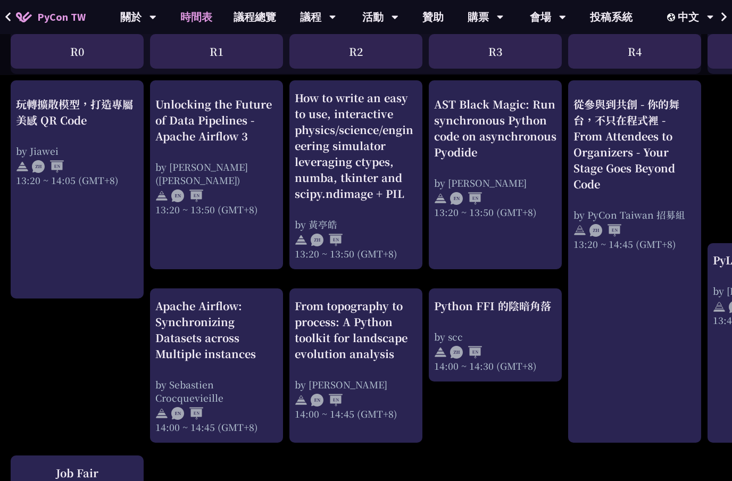
scroll to position [892, 0]
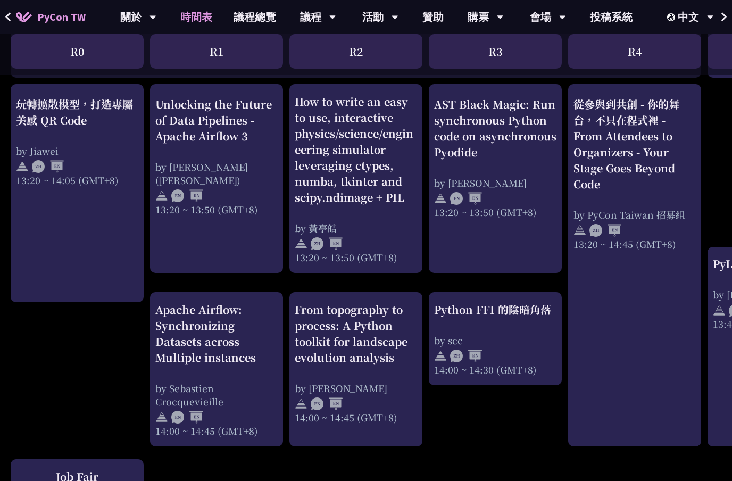
click at [539, 101] on div "AST Black Magic: Run synchronous Python code on asynchronous Pyodide" at bounding box center [495, 128] width 122 height 64
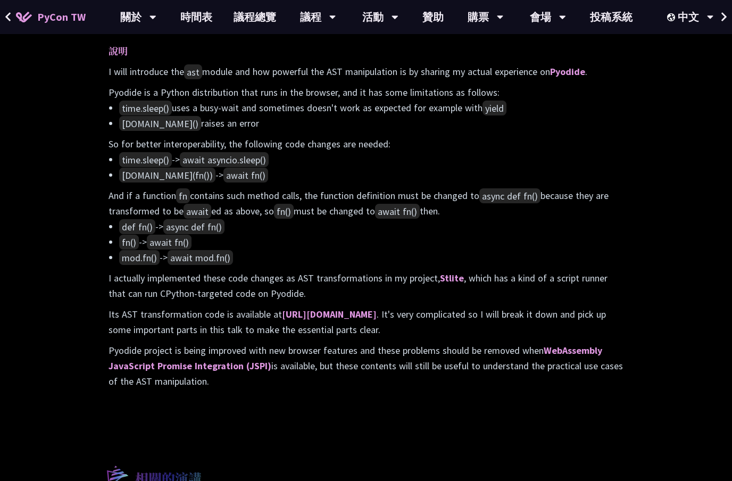
scroll to position [547, 0]
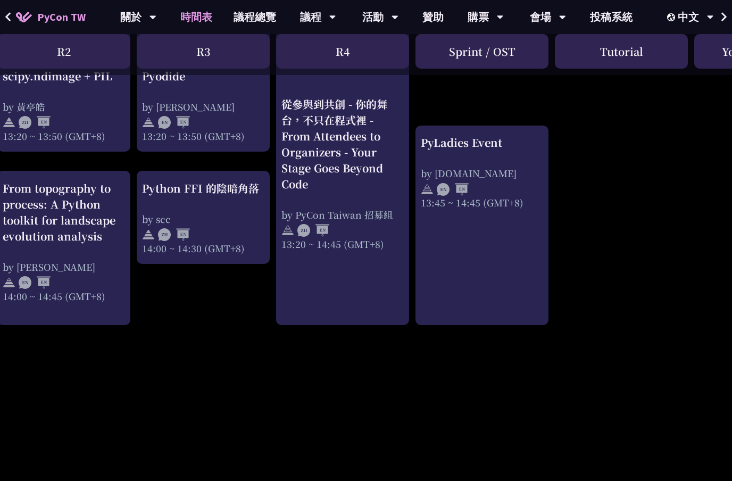
scroll to position [1014, 292]
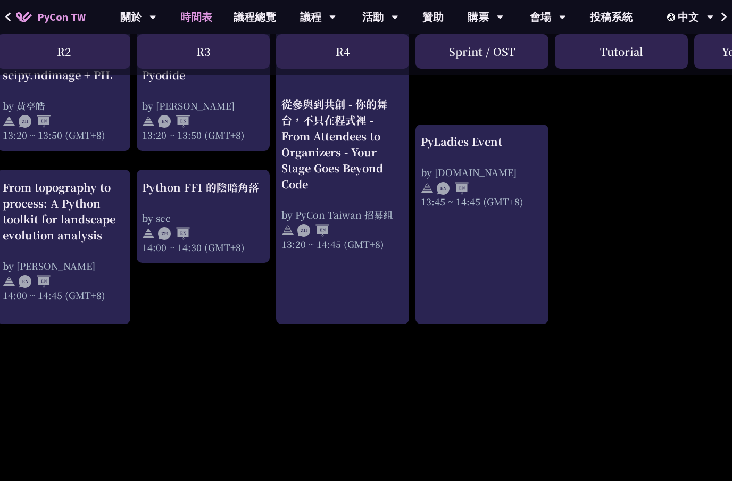
click at [352, 125] on div "從參與到共創 - 你的舞台，不只在程式裡 - From Attendees to Organizers - Your Stage Goes Beyond Co…" at bounding box center [343, 144] width 122 height 96
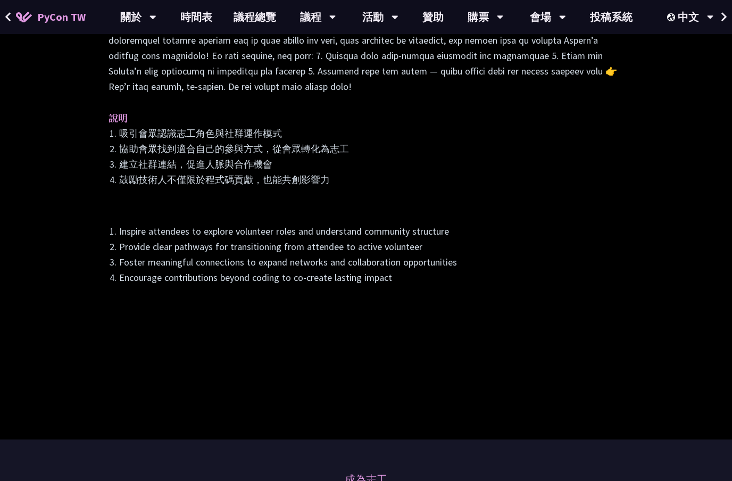
scroll to position [477, 0]
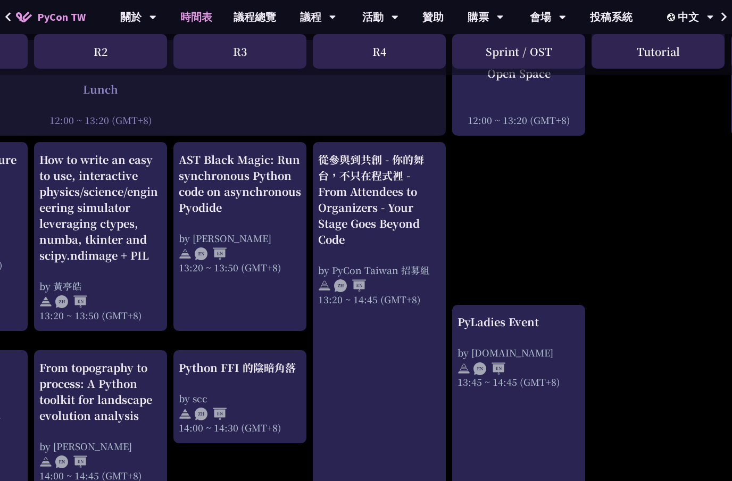
scroll to position [845, 250]
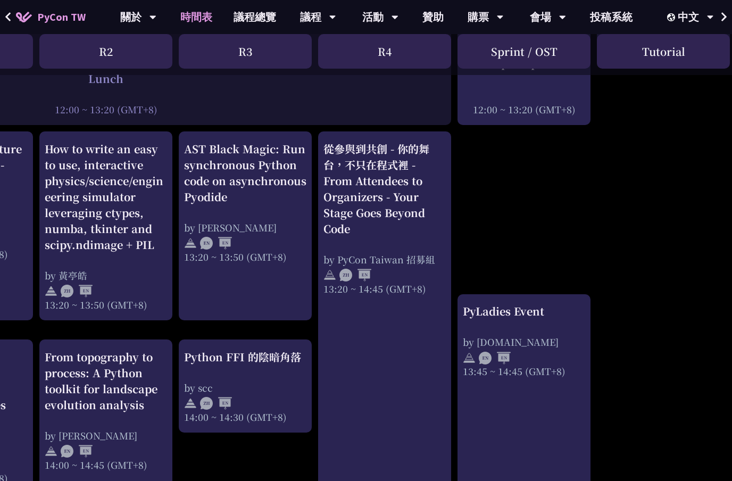
click at [363, 217] on div "從參與到共創 - 你的舞台，不只在程式裡 - From Attendees to Organizers - Your Stage Goes Beyond Co…" at bounding box center [385, 189] width 122 height 96
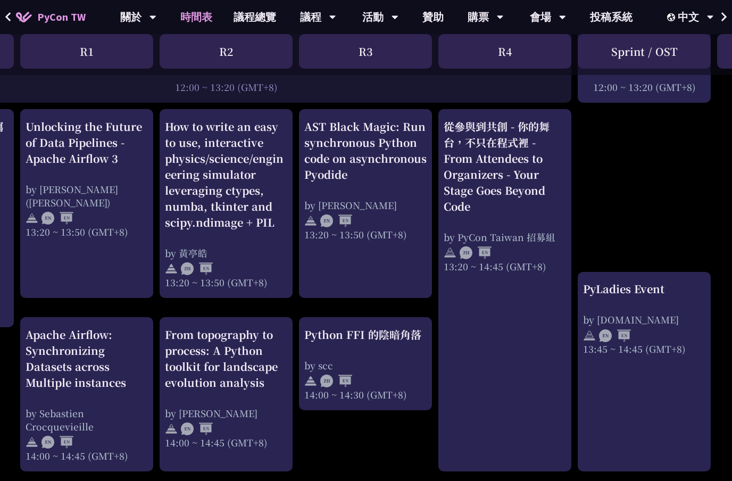
scroll to position [867, 156]
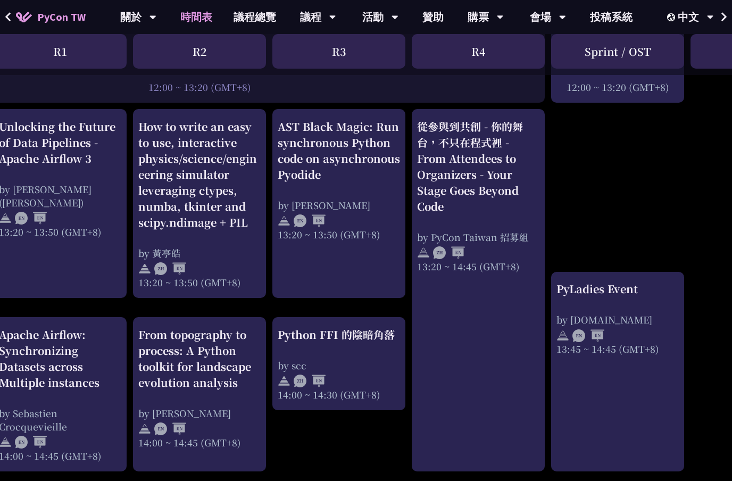
click at [523, 171] on div "從參與到共創 - 你的舞台，不只在程式裡 - From Attendees to Organizers - Your Stage Goes Beyond Co…" at bounding box center [478, 167] width 122 height 96
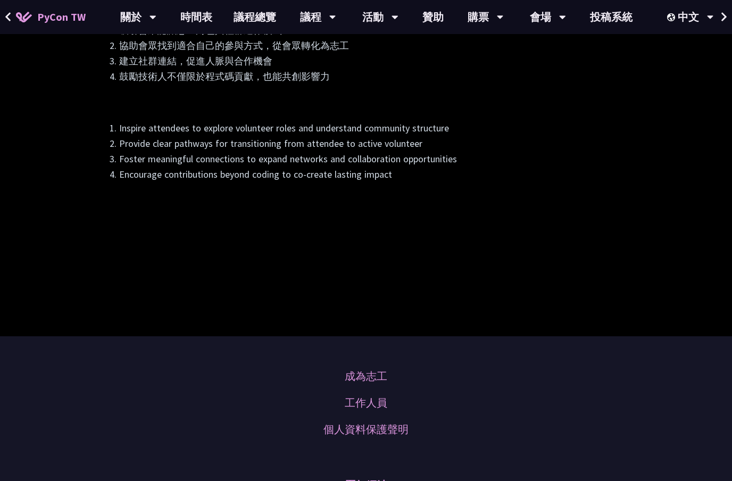
scroll to position [571, 0]
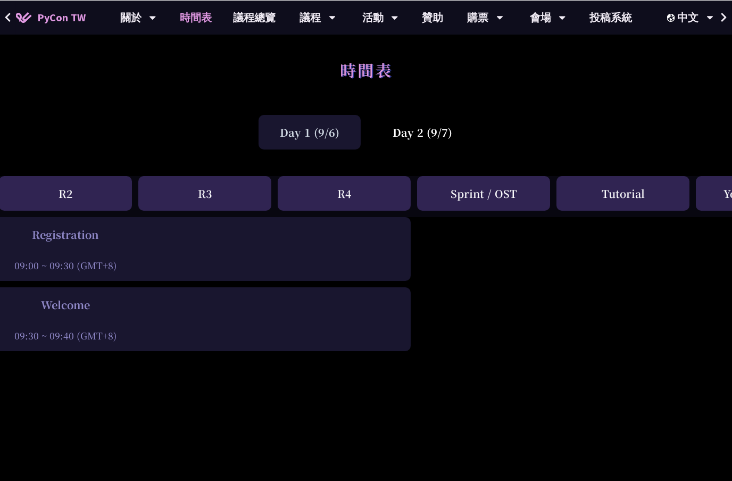
scroll to position [0, 291]
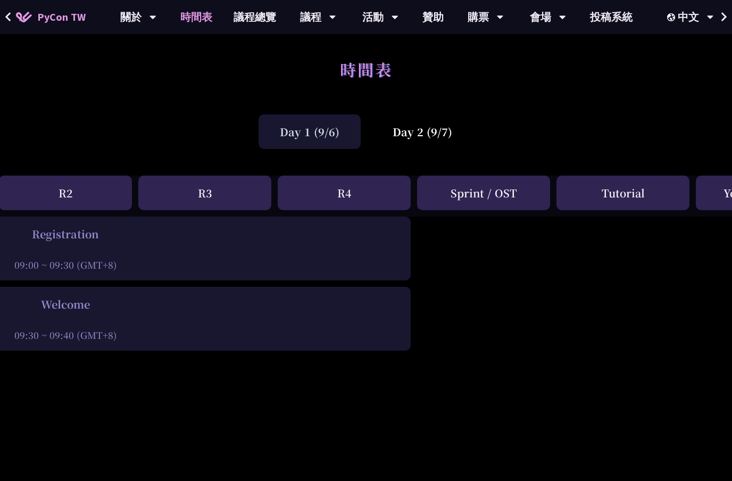
click at [445, 138] on div "Day 2 (9/7)" at bounding box center [422, 131] width 102 height 35
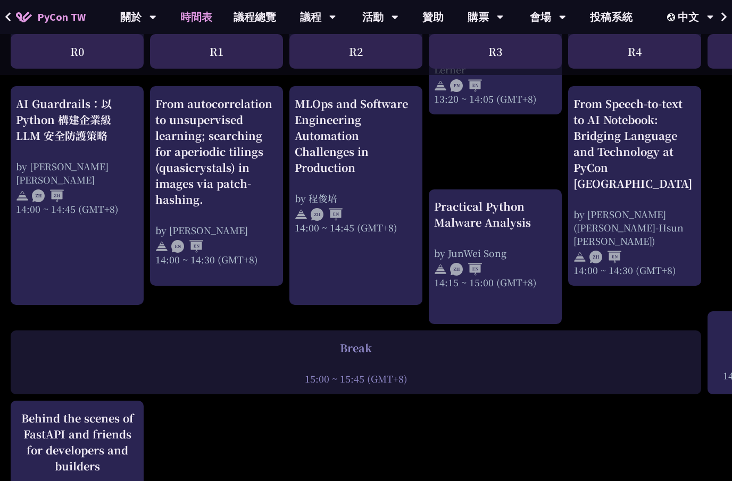
scroll to position [1082, 0]
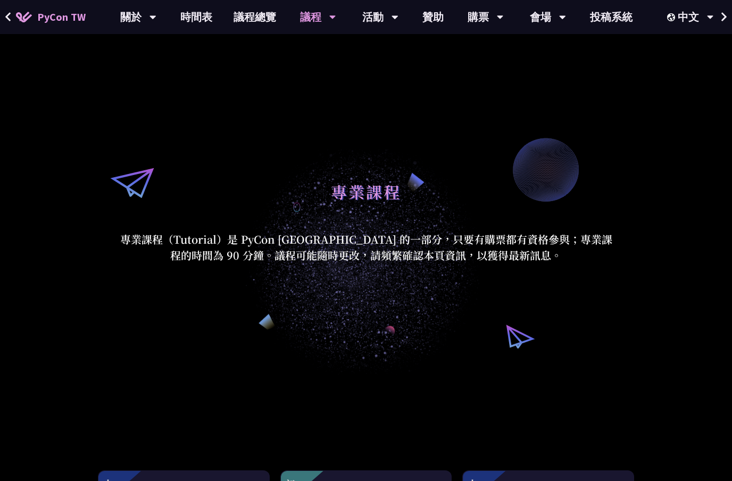
click at [193, 30] on link "時間表" at bounding box center [196, 17] width 53 height 34
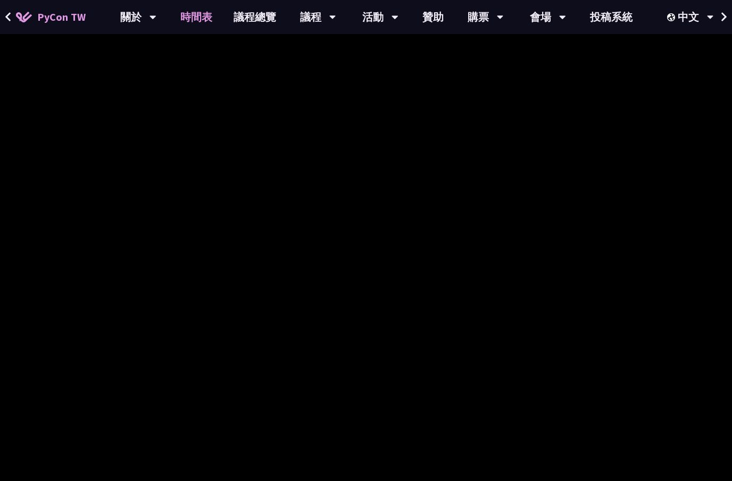
click at [191, 13] on link "時間表" at bounding box center [196, 17] width 53 height 34
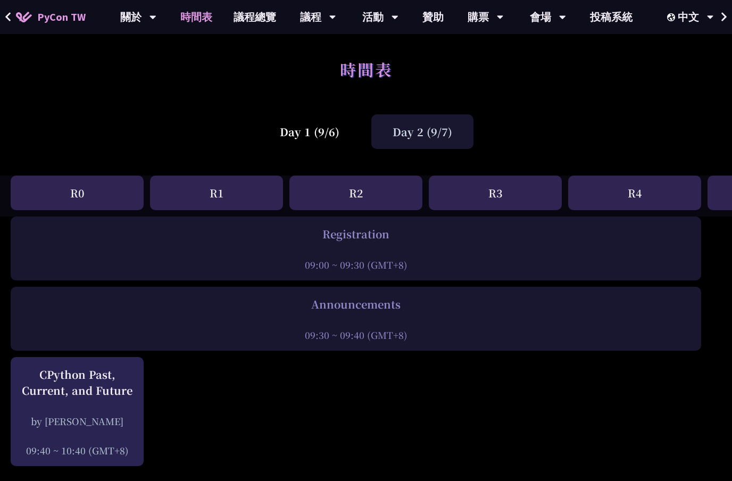
click at [284, 135] on div "Day 1 (9/6)" at bounding box center [310, 131] width 102 height 35
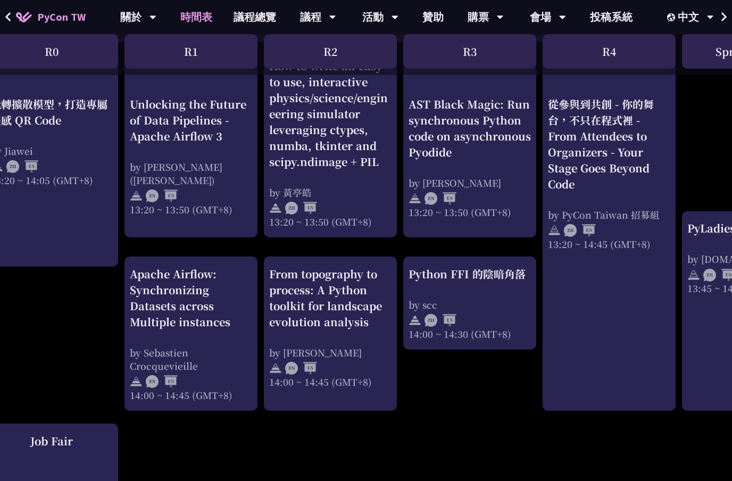
scroll to position [927, 28]
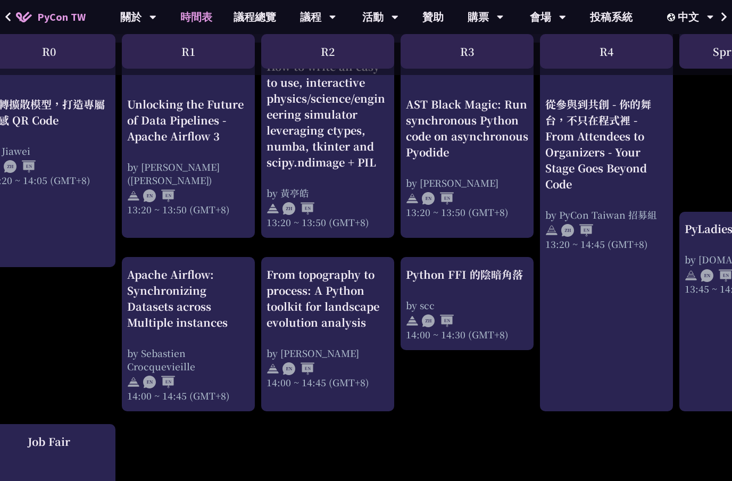
click at [518, 278] on div "Python FFI 的陰暗角落" at bounding box center [467, 275] width 122 height 16
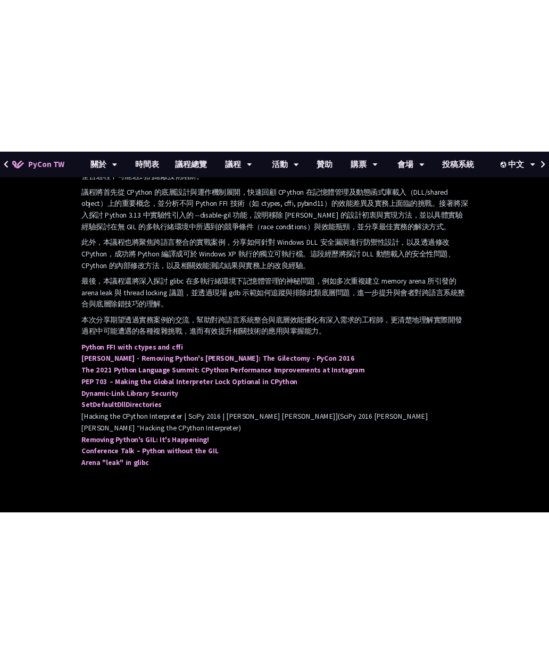
scroll to position [490, 0]
